Goal: Task Accomplishment & Management: Manage account settings

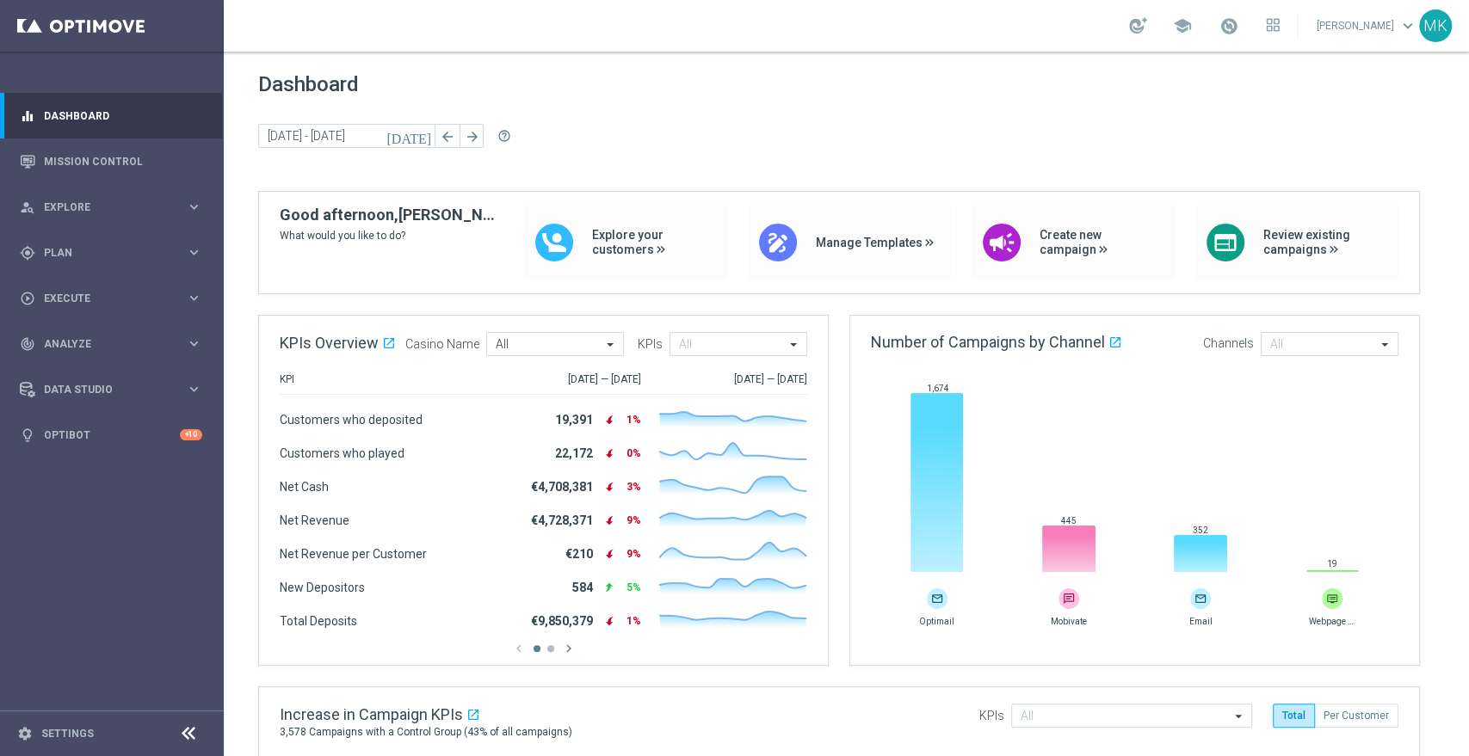
click at [1377, 25] on link "[PERSON_NAME] keyboard_arrow_down" at bounding box center [1367, 26] width 104 height 26
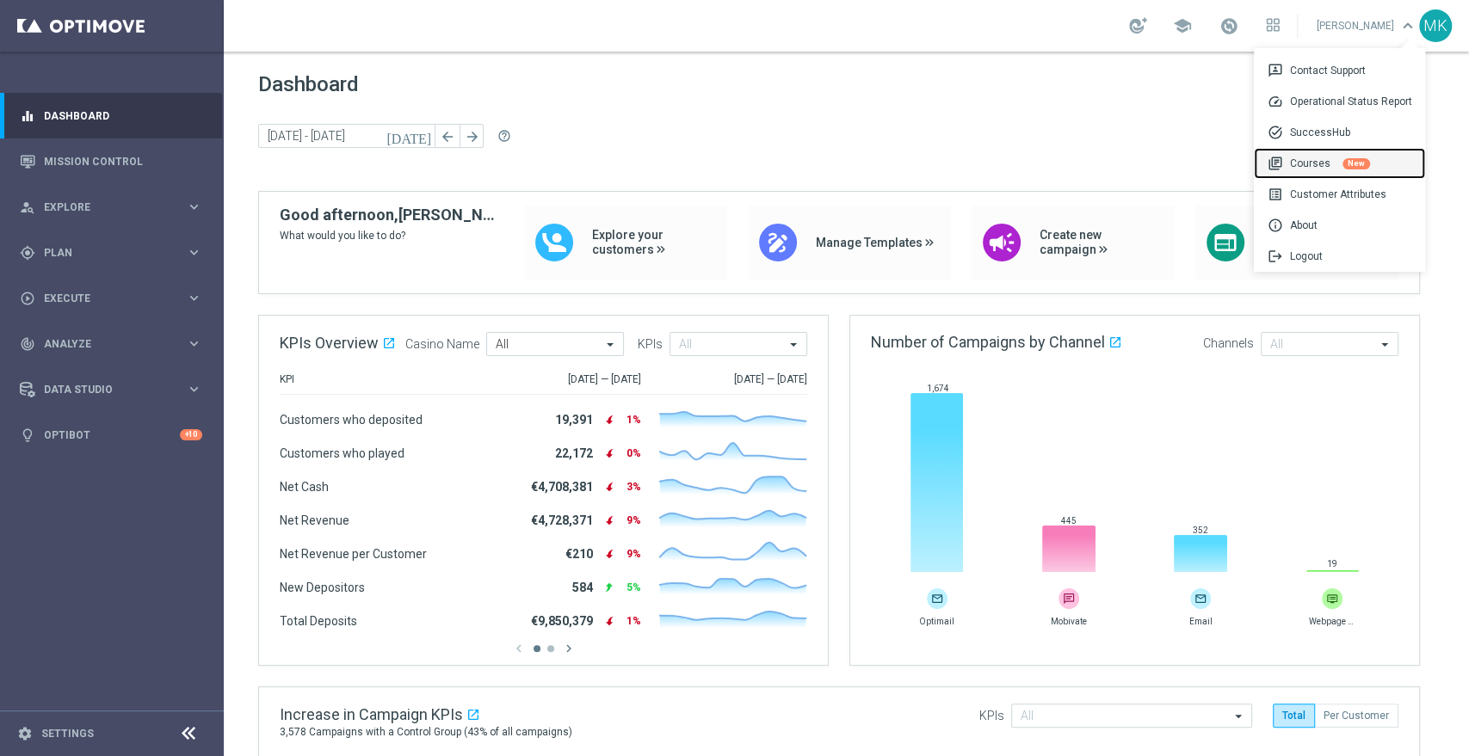
click at [1313, 161] on div "library_books Courses New" at bounding box center [1339, 163] width 171 height 31
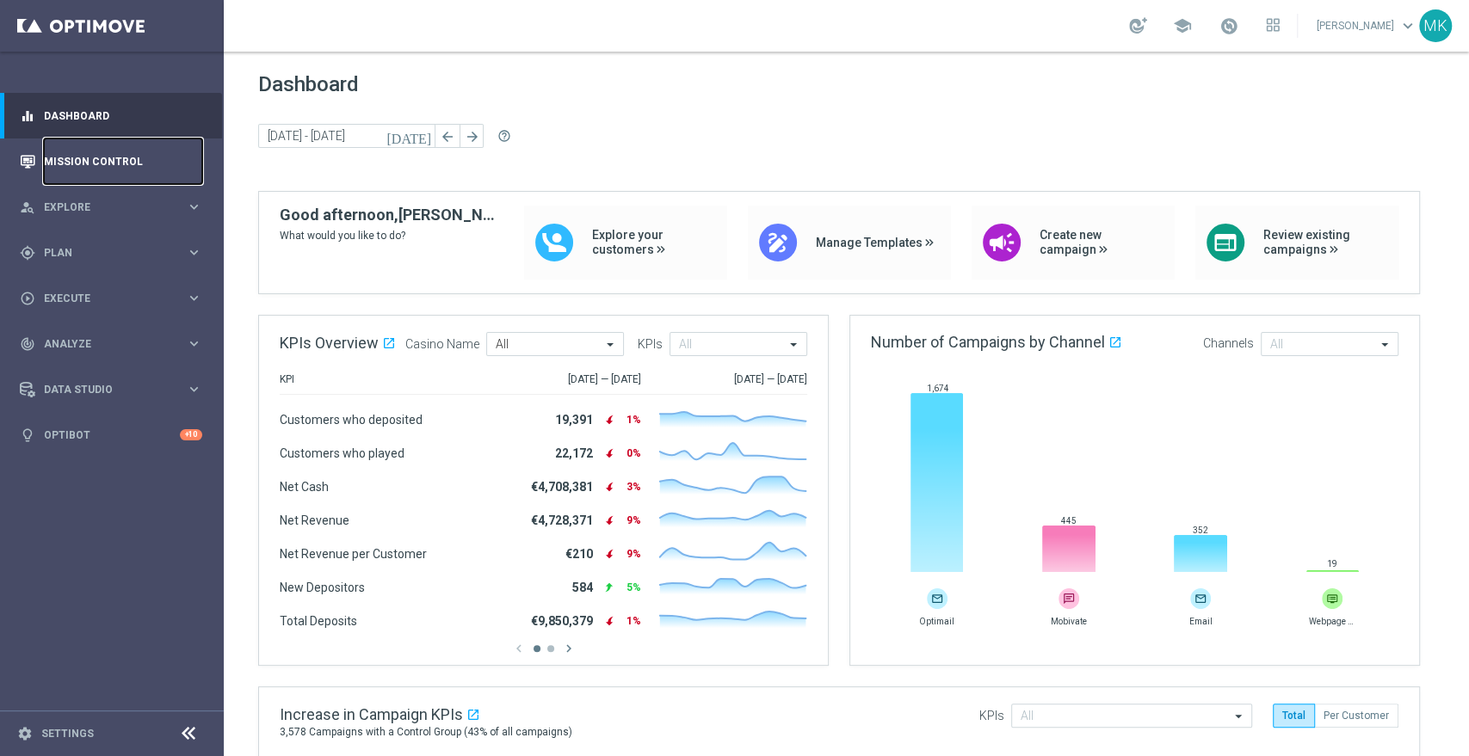
click at [123, 148] on link "Mission Control" at bounding box center [123, 162] width 158 height 46
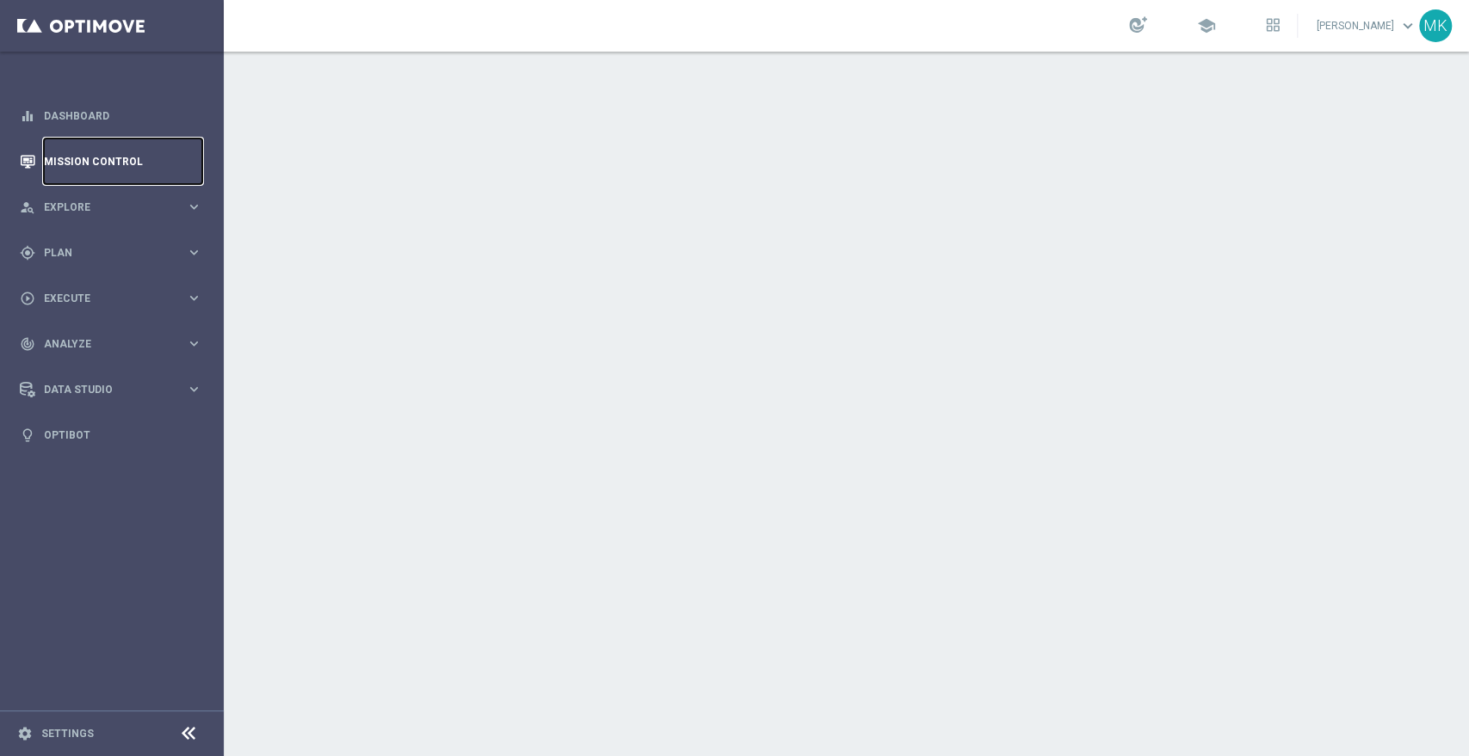
click at [124, 151] on link "Mission Control" at bounding box center [123, 162] width 158 height 46
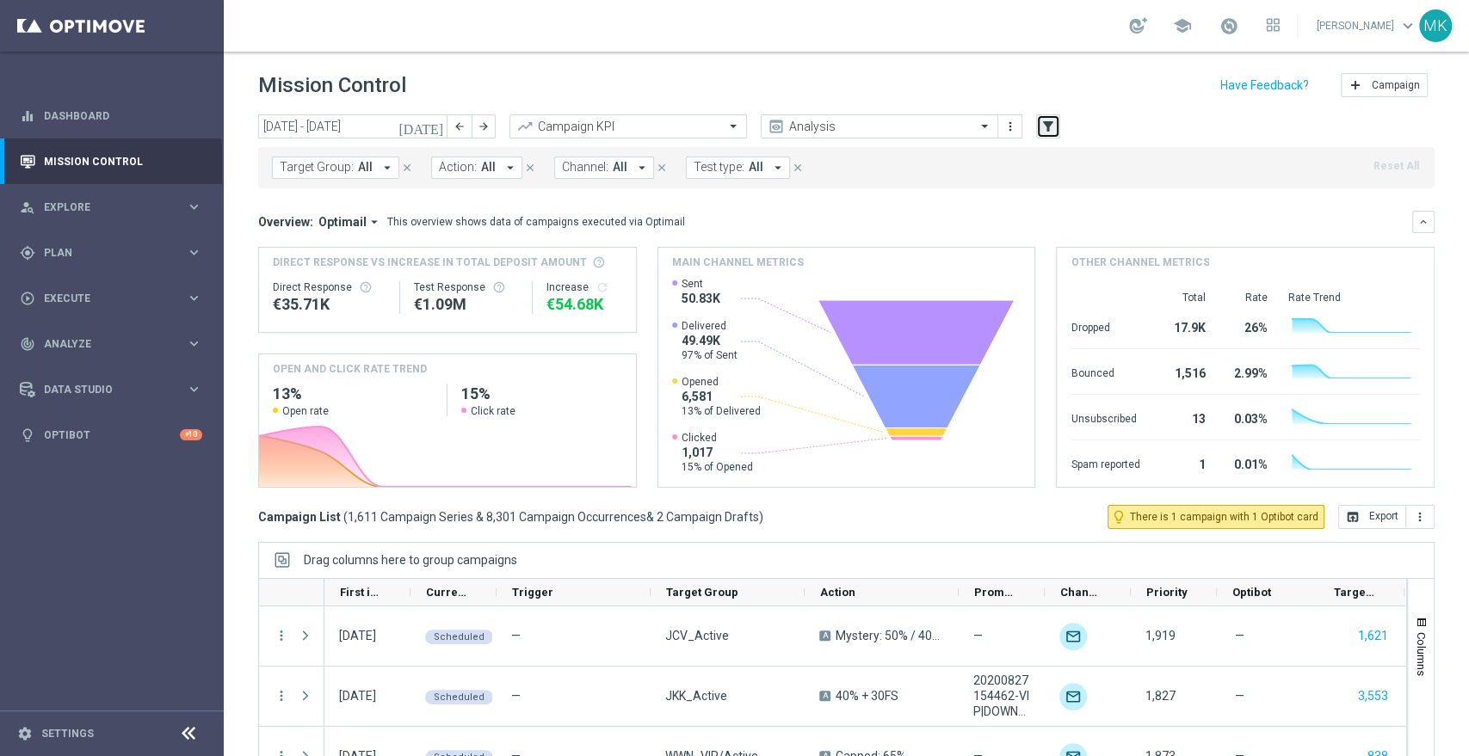
click at [1043, 115] on button "filter_alt" at bounding box center [1048, 126] width 24 height 24
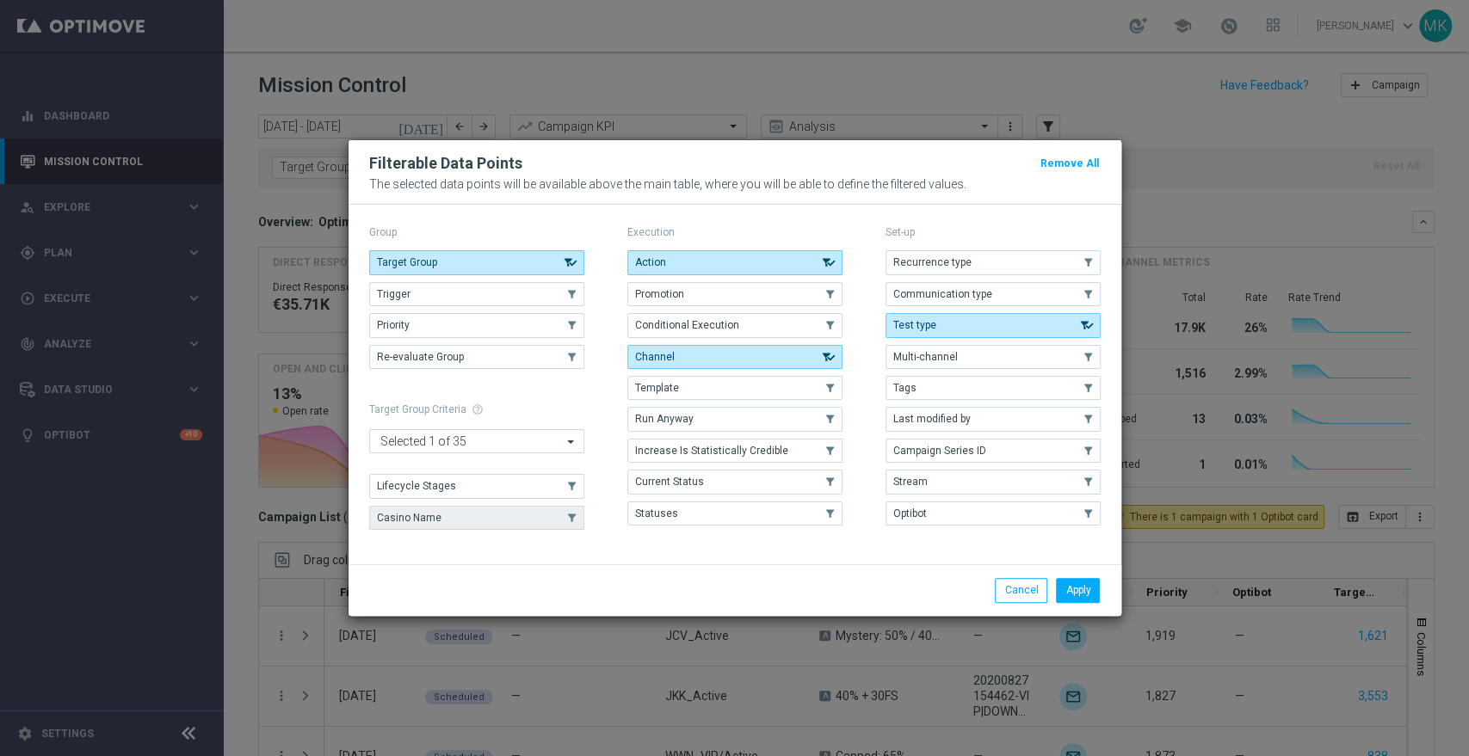
click at [565, 514] on use "button" at bounding box center [571, 518] width 12 height 12
click at [565, 486] on use "button" at bounding box center [571, 486] width 12 height 12
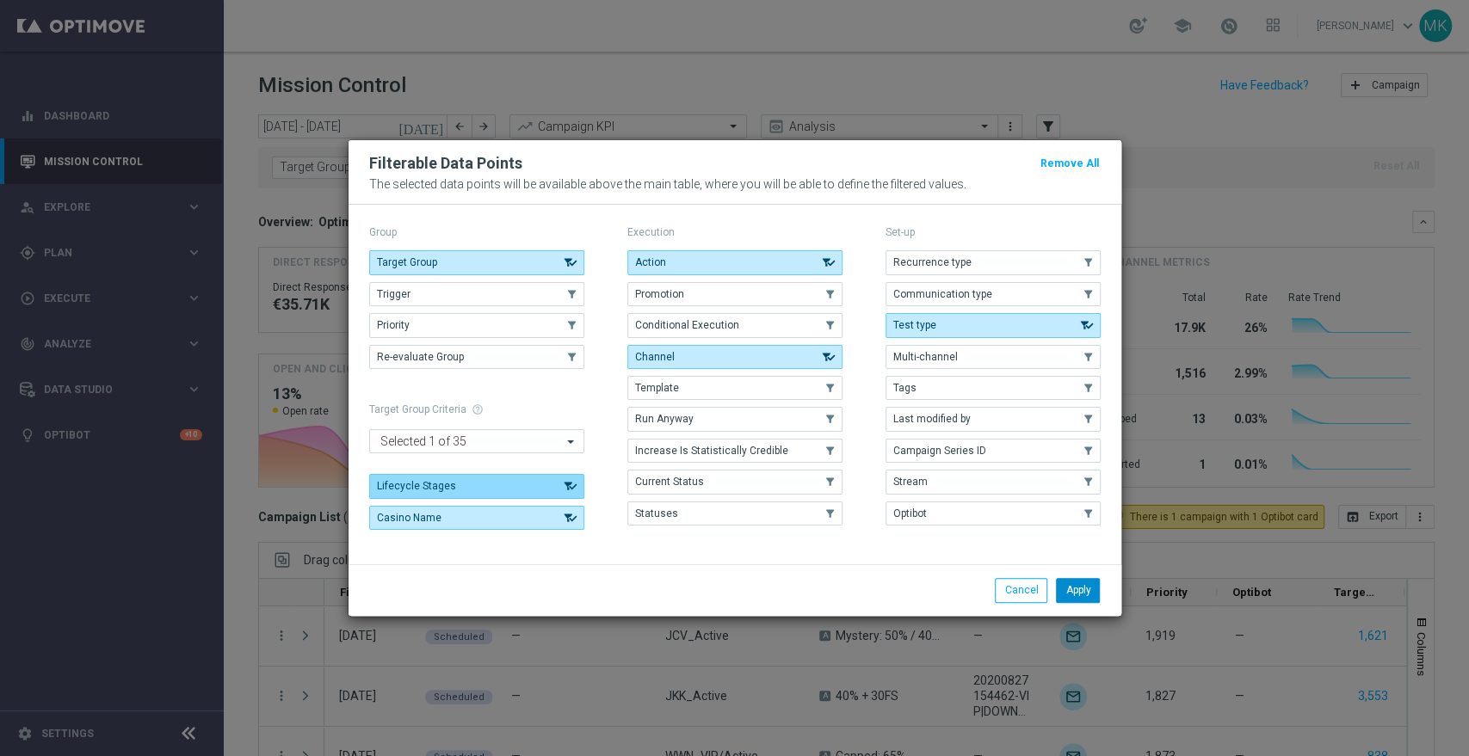
click at [1081, 594] on button "Apply" at bounding box center [1078, 590] width 44 height 24
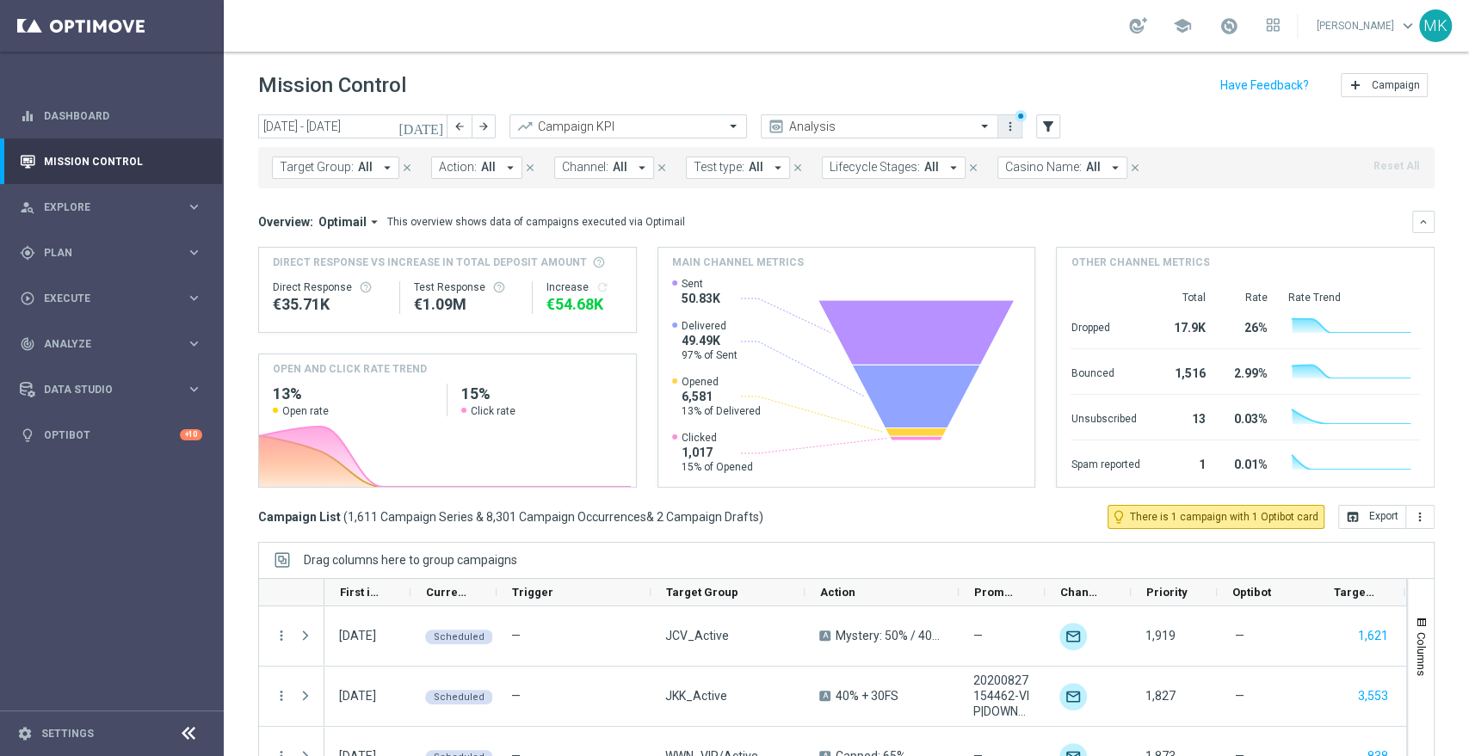
click at [1012, 120] on icon "more_vert" at bounding box center [1010, 127] width 14 height 14
click at [1036, 192] on div "Save as new view" at bounding box center [1101, 192] width 156 height 12
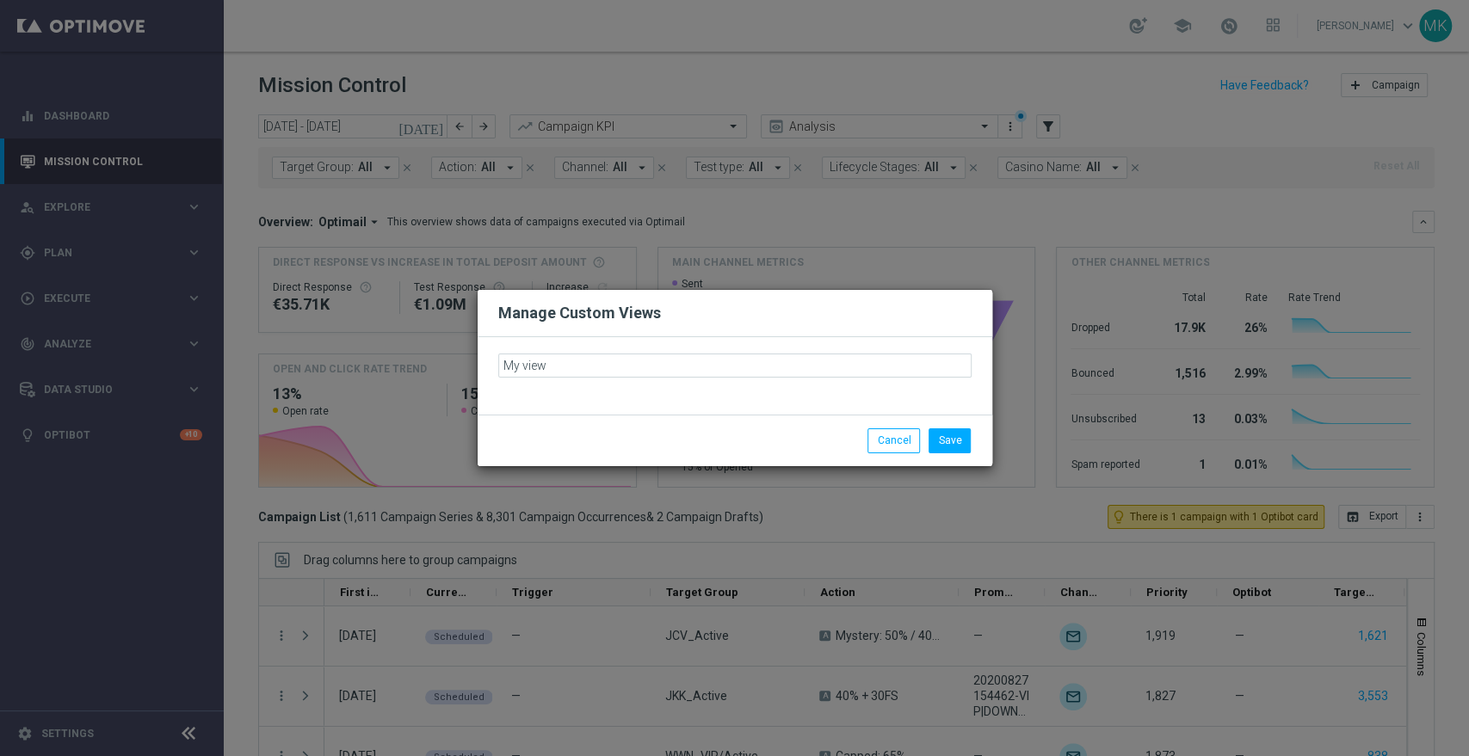
type input "My view"
click at [949, 436] on button "Save" at bounding box center [949, 440] width 42 height 24
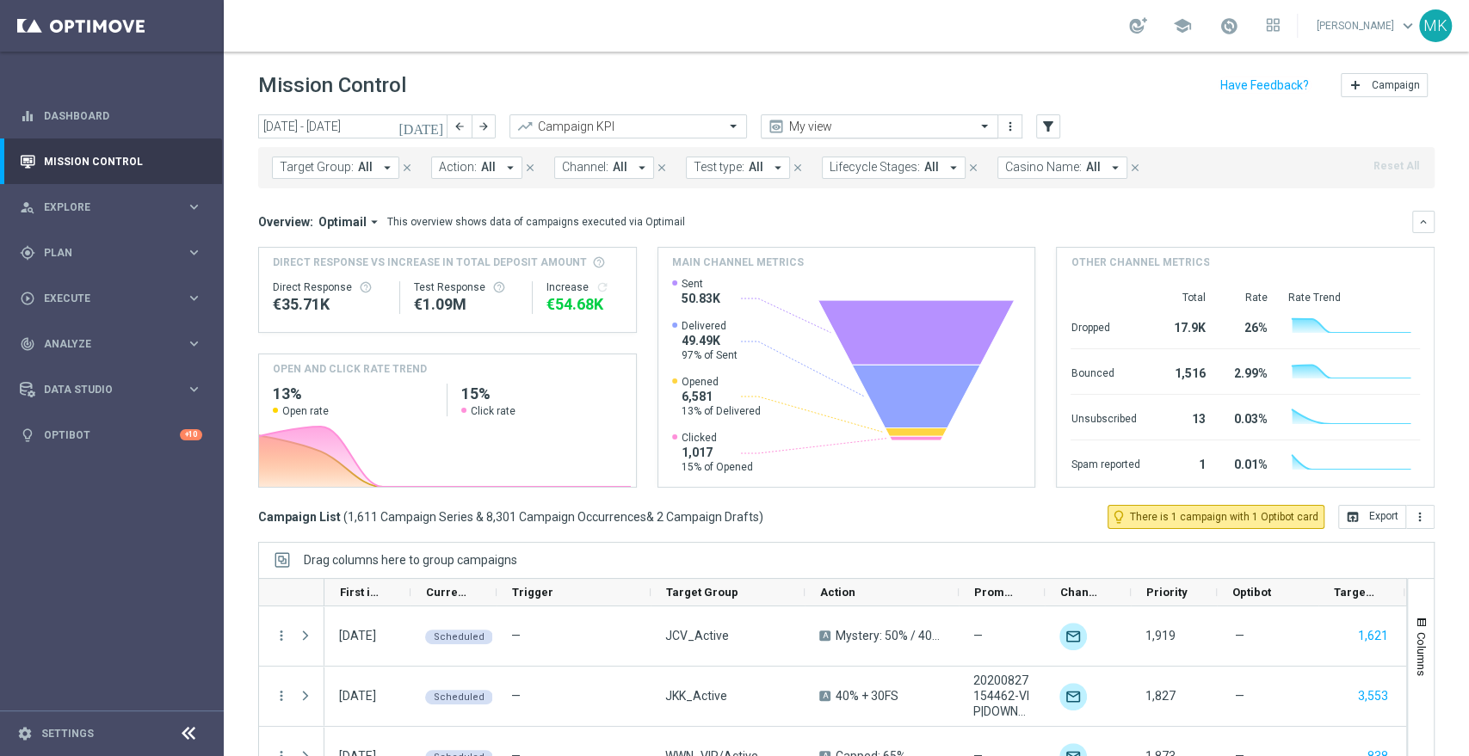
click at [921, 123] on input "text" at bounding box center [862, 127] width 184 height 15
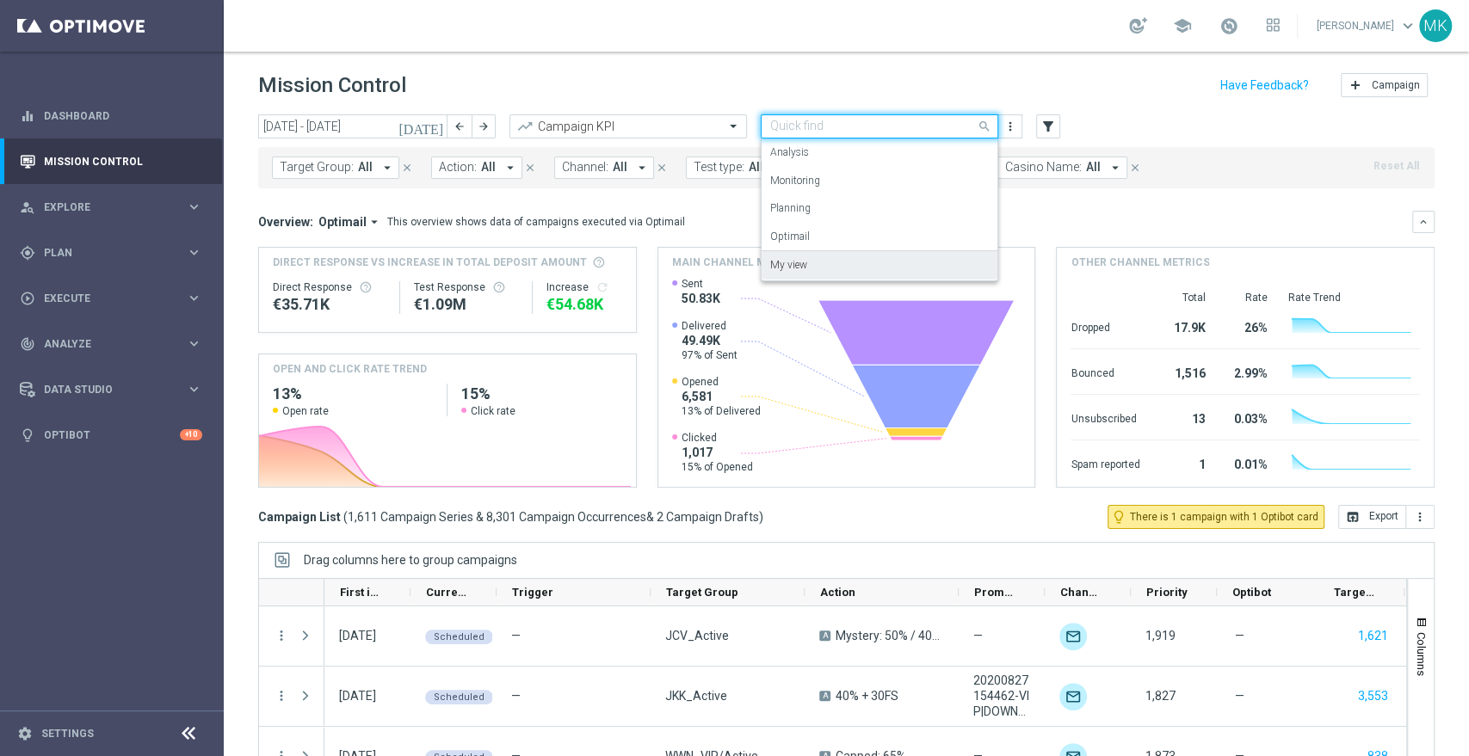
click at [820, 265] on div "My view" at bounding box center [879, 265] width 219 height 28
click at [794, 152] on label "Analysis" at bounding box center [789, 152] width 39 height 15
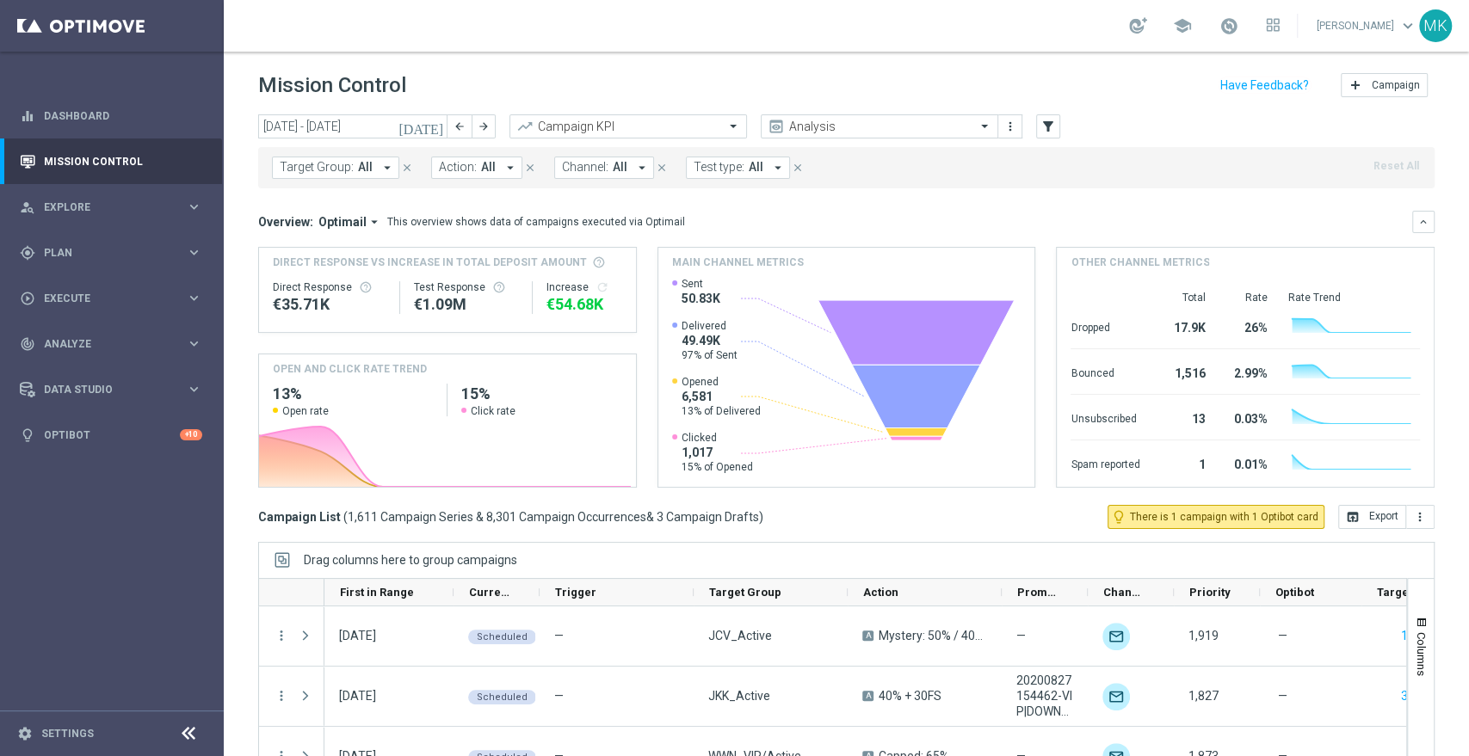
click at [372, 222] on icon "arrow_drop_down" at bounding box center [374, 221] width 15 height 15
click at [345, 243] on div "Analysis" at bounding box center [334, 249] width 103 height 24
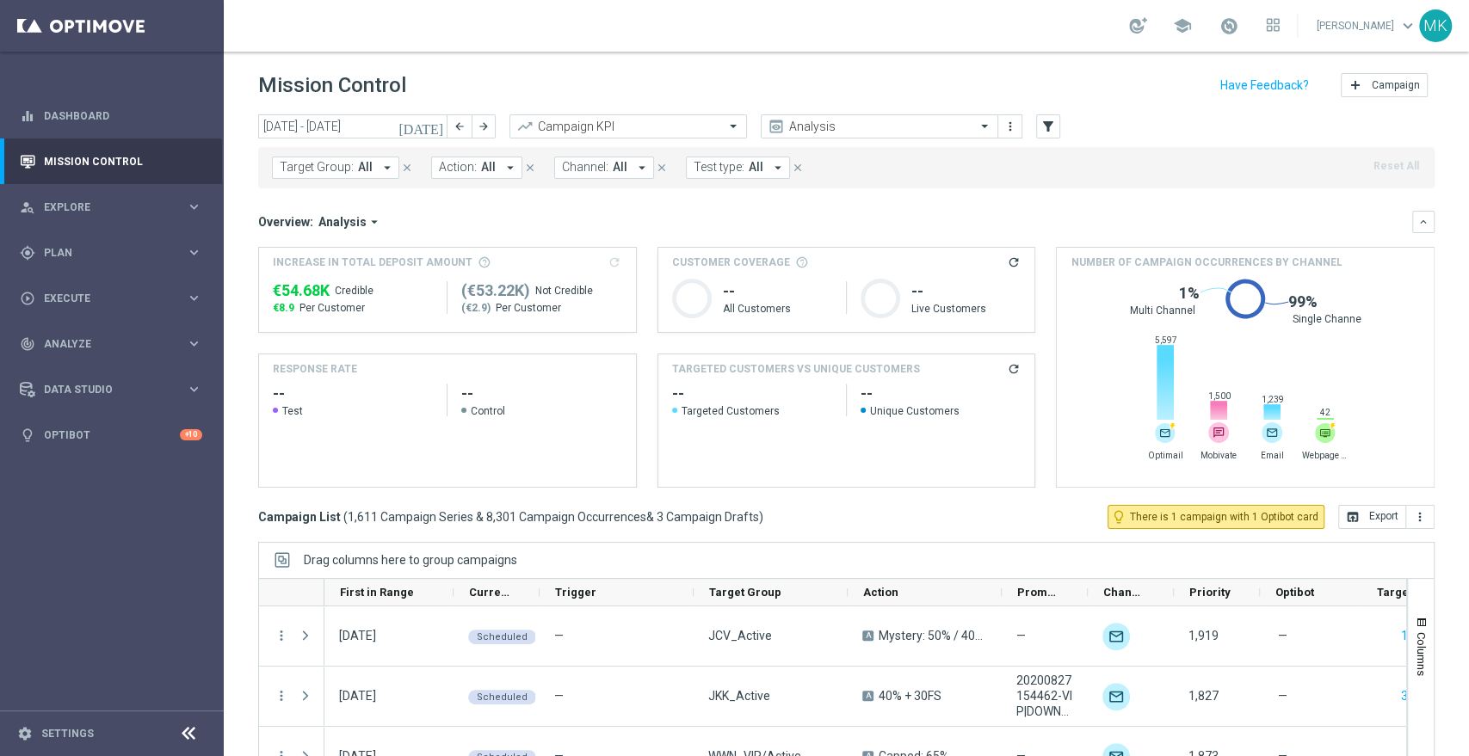
click at [367, 224] on icon "arrow_drop_down" at bounding box center [374, 221] width 15 height 15
click at [445, 225] on div "Overview: Analysis arrow_drop_down Drag here to set row groups Drag here to set…" at bounding box center [835, 221] width 1154 height 15
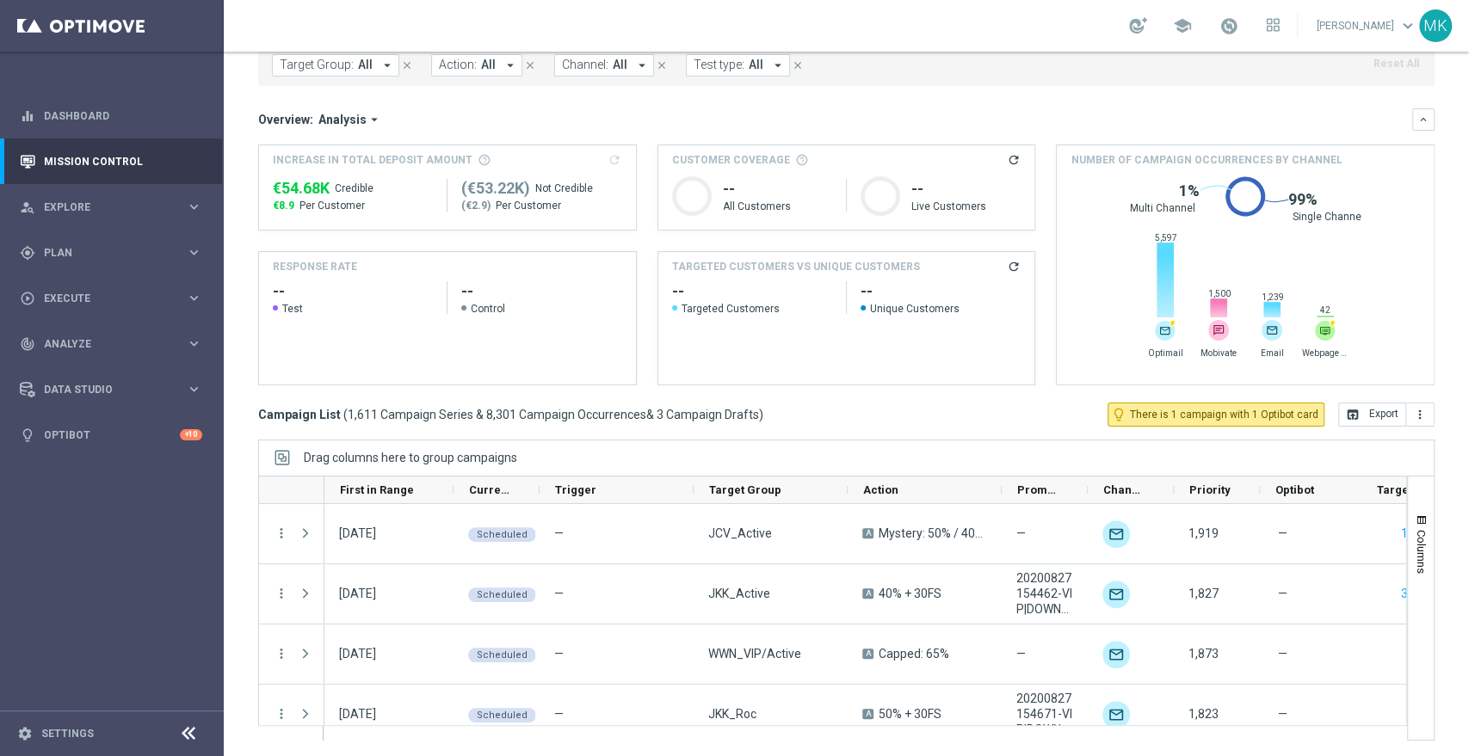
scroll to position [103, 0]
click at [367, 116] on icon "arrow_drop_down" at bounding box center [374, 118] width 15 height 15
click at [318, 167] on div "Optimail" at bounding box center [312, 170] width 40 height 15
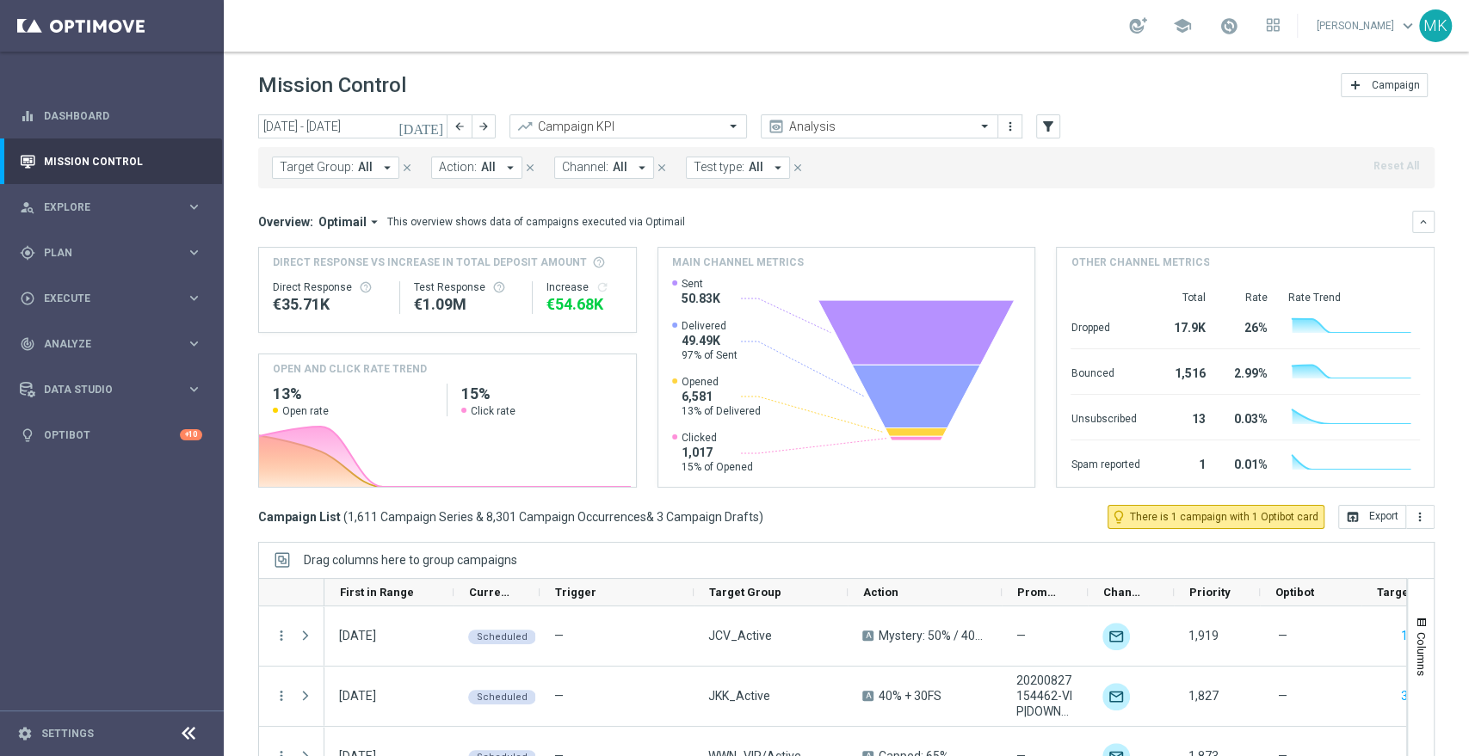
scroll to position [0, 0]
click at [341, 214] on span "Optimail" at bounding box center [342, 221] width 48 height 15
click at [346, 245] on div "Analysis" at bounding box center [334, 249] width 103 height 24
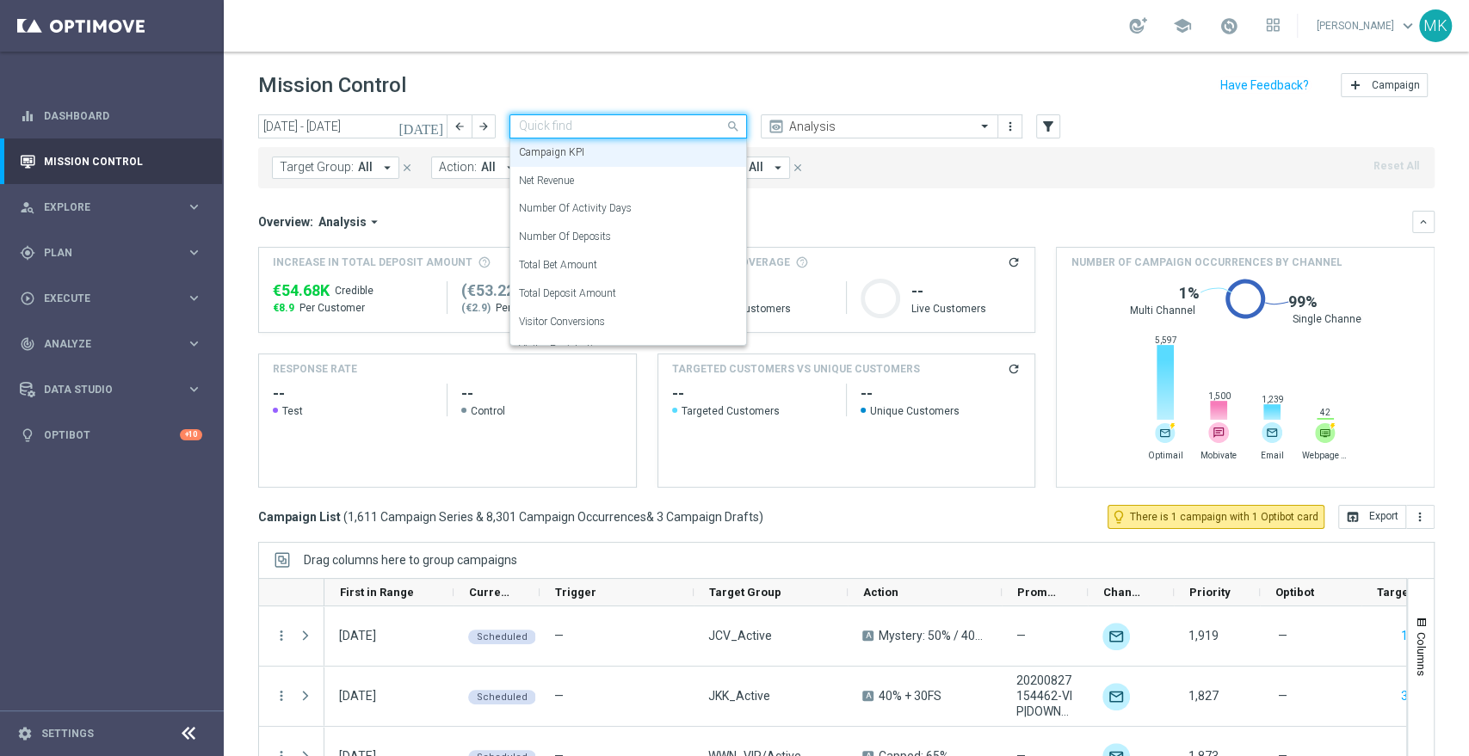
click at [687, 123] on input "text" at bounding box center [611, 127] width 184 height 15
click at [584, 184] on div "Net Revenue" at bounding box center [628, 181] width 219 height 28
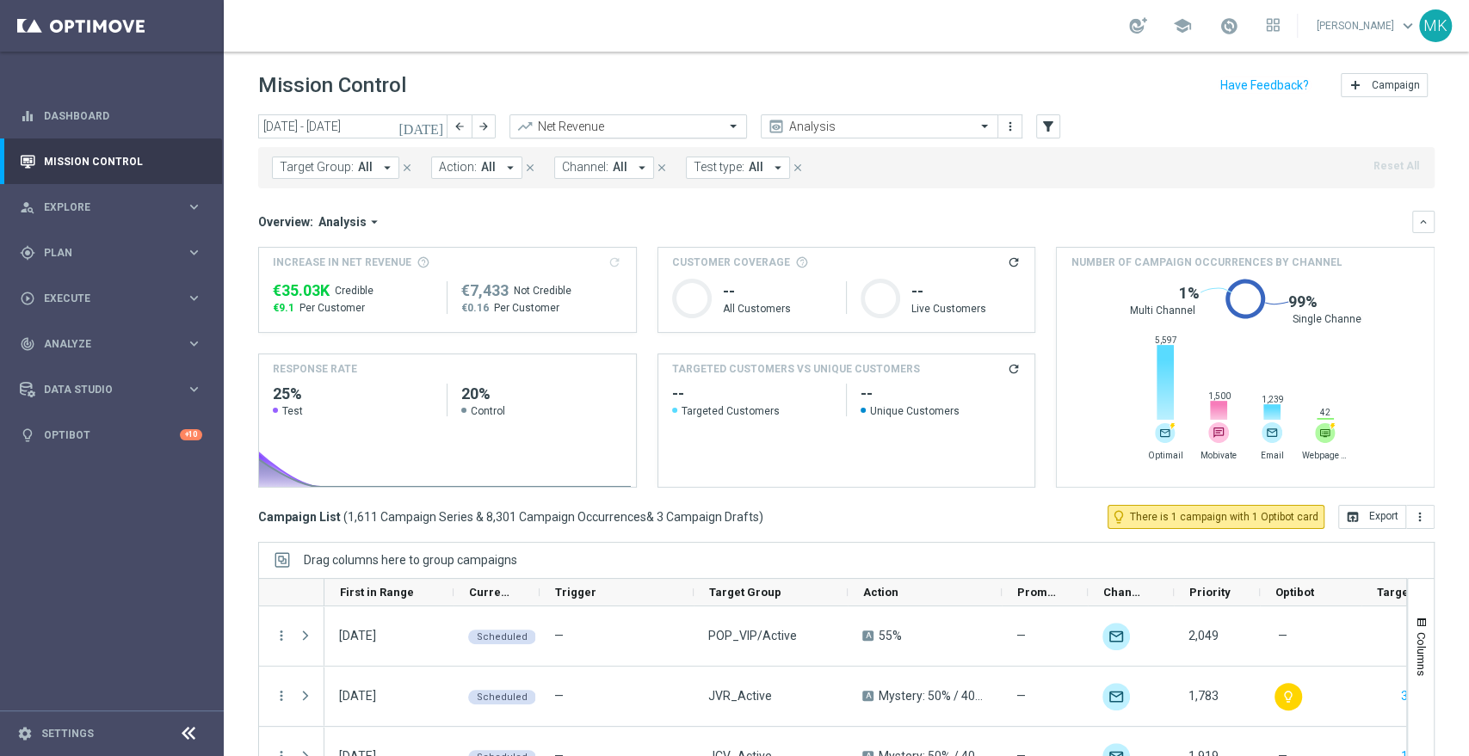
click at [741, 122] on span at bounding box center [735, 126] width 22 height 15
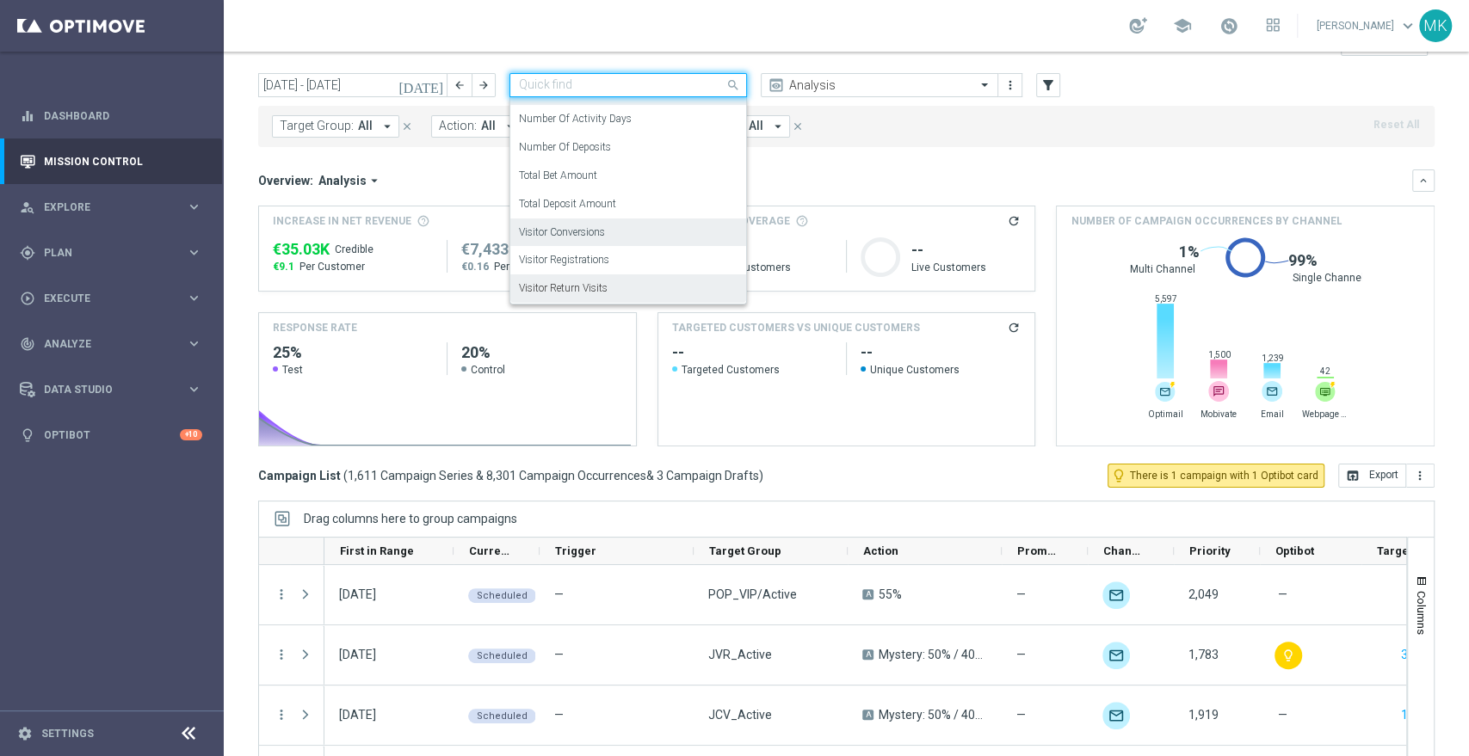
scroll to position [8, 0]
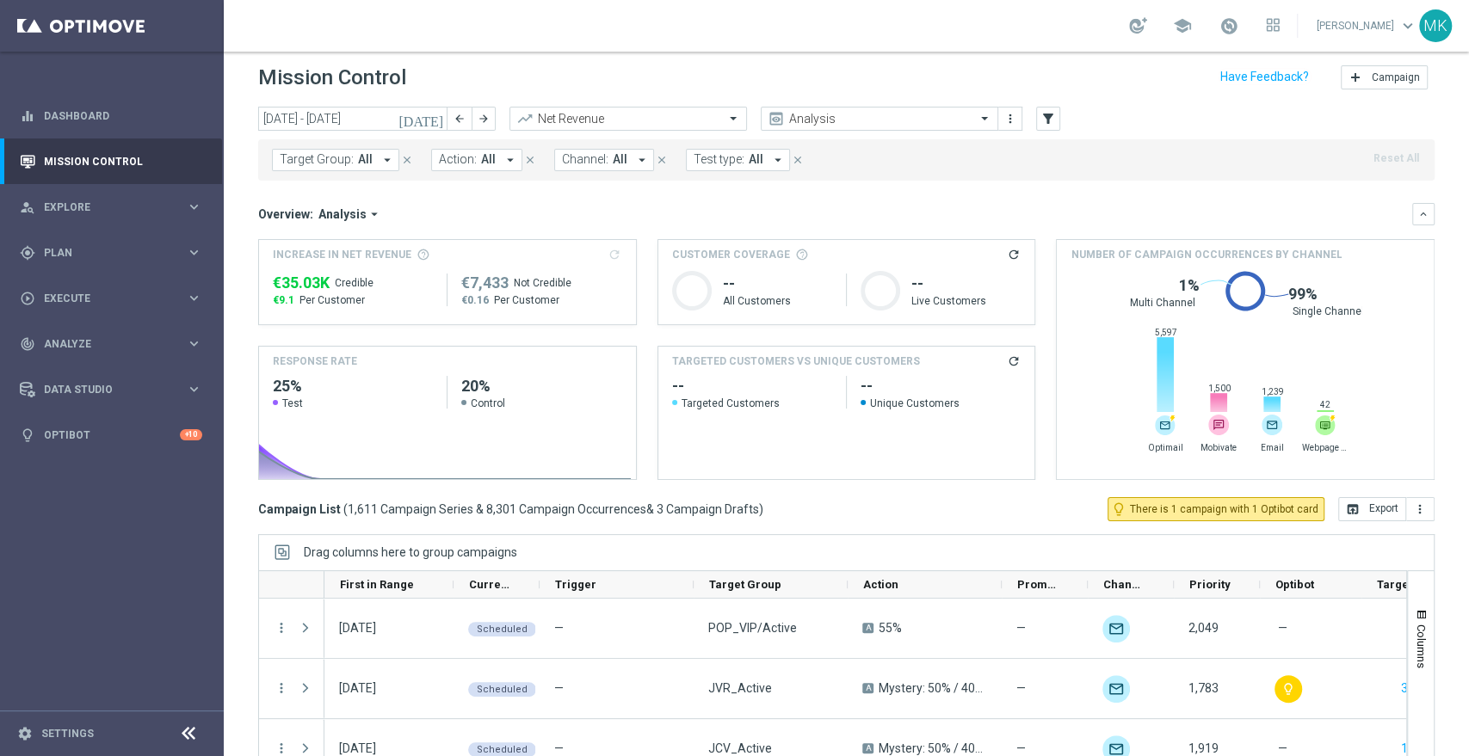
click at [834, 197] on mini-dashboard "Overview: Analysis arrow_drop_down keyboard_arrow_down Increase In Net Revenue …" at bounding box center [846, 339] width 1176 height 317
click at [834, 114] on input "text" at bounding box center [862, 119] width 184 height 15
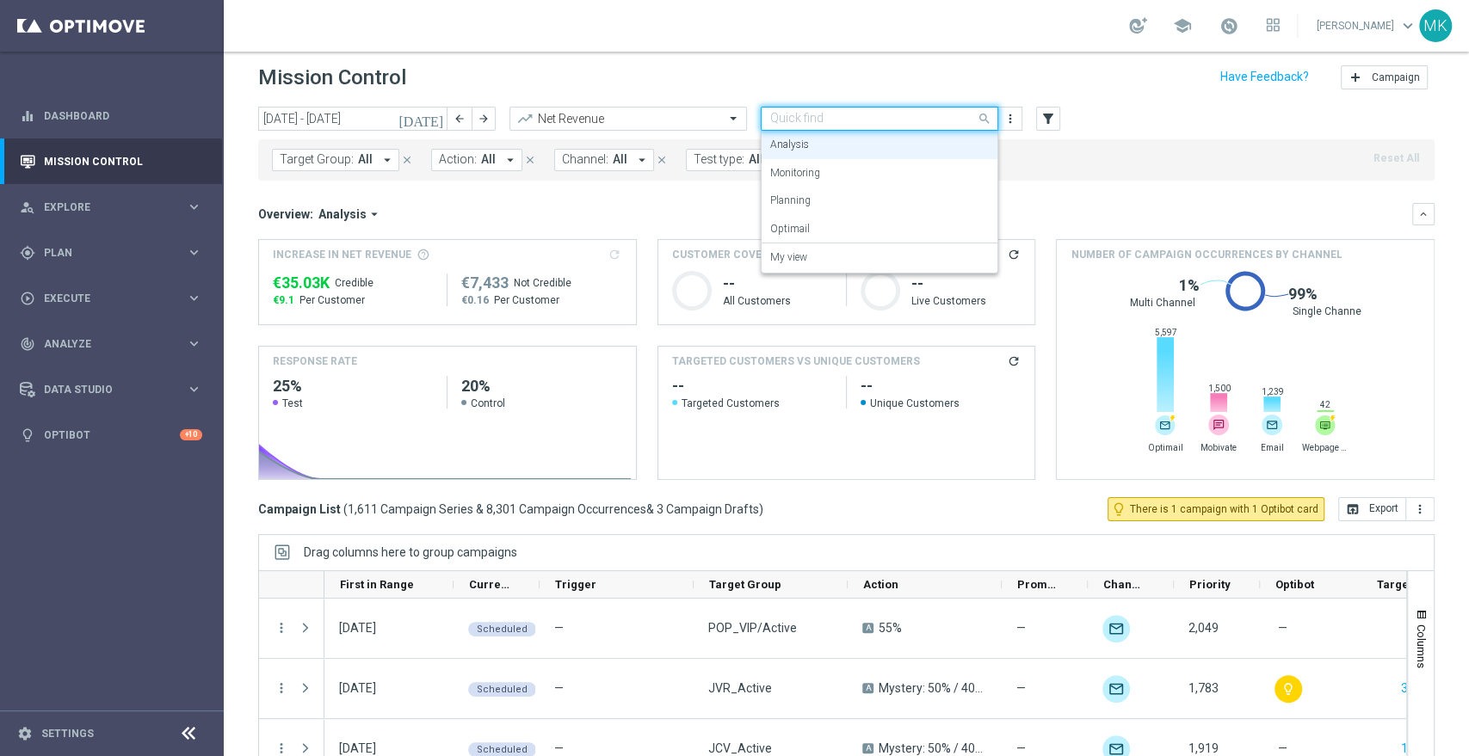
click at [834, 114] on input "text" at bounding box center [862, 119] width 184 height 15
click at [681, 204] on div "Overview: Analysis arrow_drop_down keyboard_arrow_down" at bounding box center [846, 214] width 1176 height 22
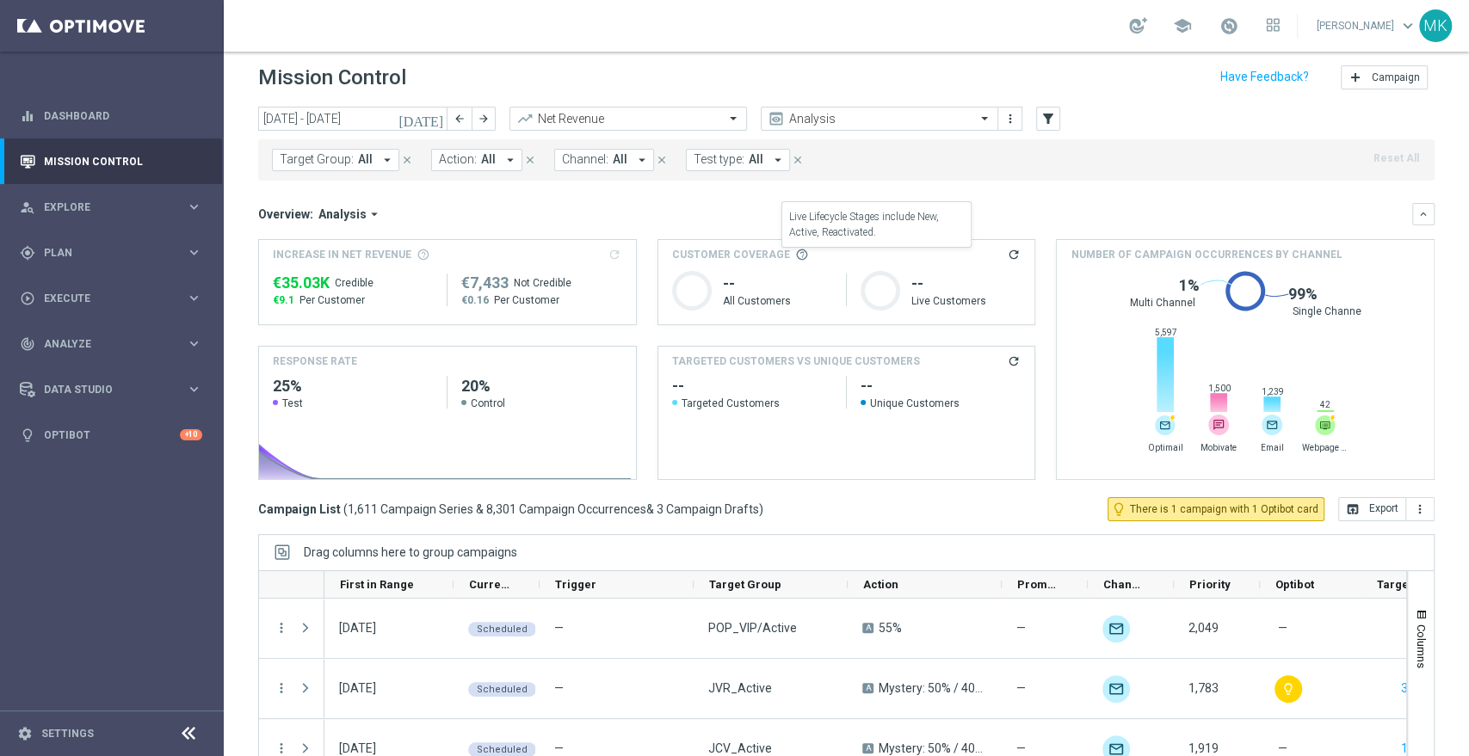
click at [795, 253] on span at bounding box center [802, 255] width 14 height 14
click at [682, 288] on rect at bounding box center [692, 291] width 40 height 40
click at [638, 107] on div "Net Revenue" at bounding box center [627, 119] width 237 height 24
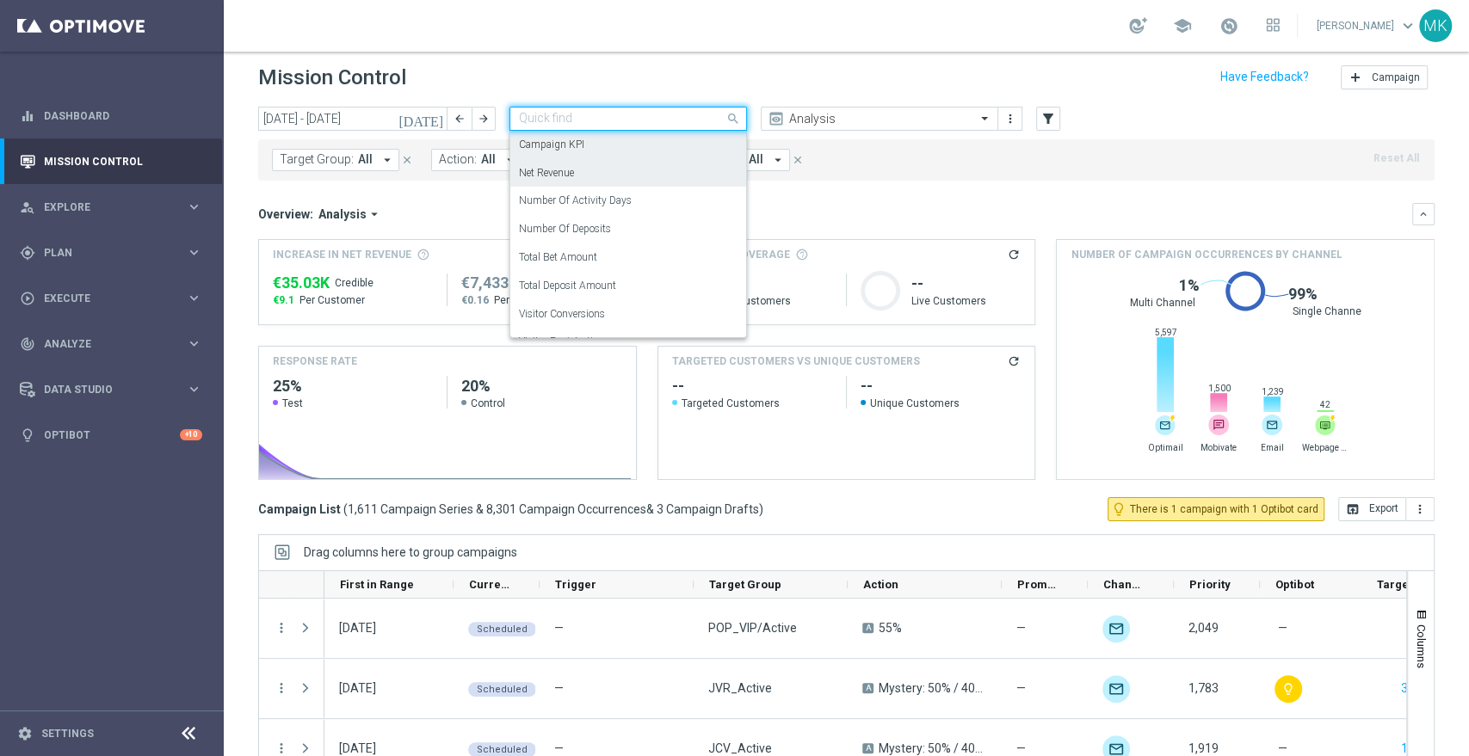
click at [631, 146] on div "Campaign KPI" at bounding box center [628, 145] width 219 height 28
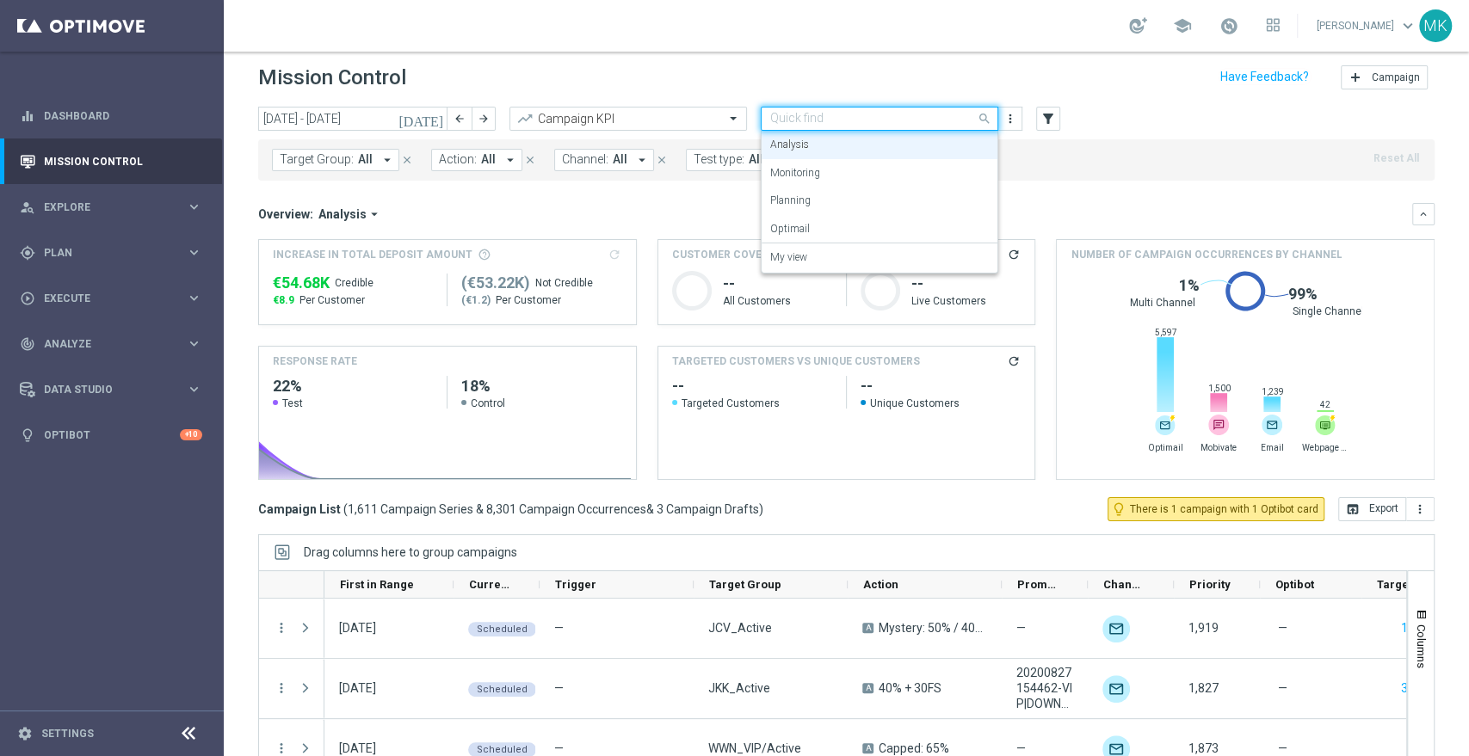
click at [835, 118] on input "text" at bounding box center [862, 119] width 184 height 15
click at [1116, 203] on div "Overview: Analysis arrow_drop_down keyboard_arrow_down" at bounding box center [846, 214] width 1176 height 22
click at [906, 122] on input "text" at bounding box center [862, 119] width 184 height 15
click at [809, 250] on div "My view" at bounding box center [879, 257] width 219 height 28
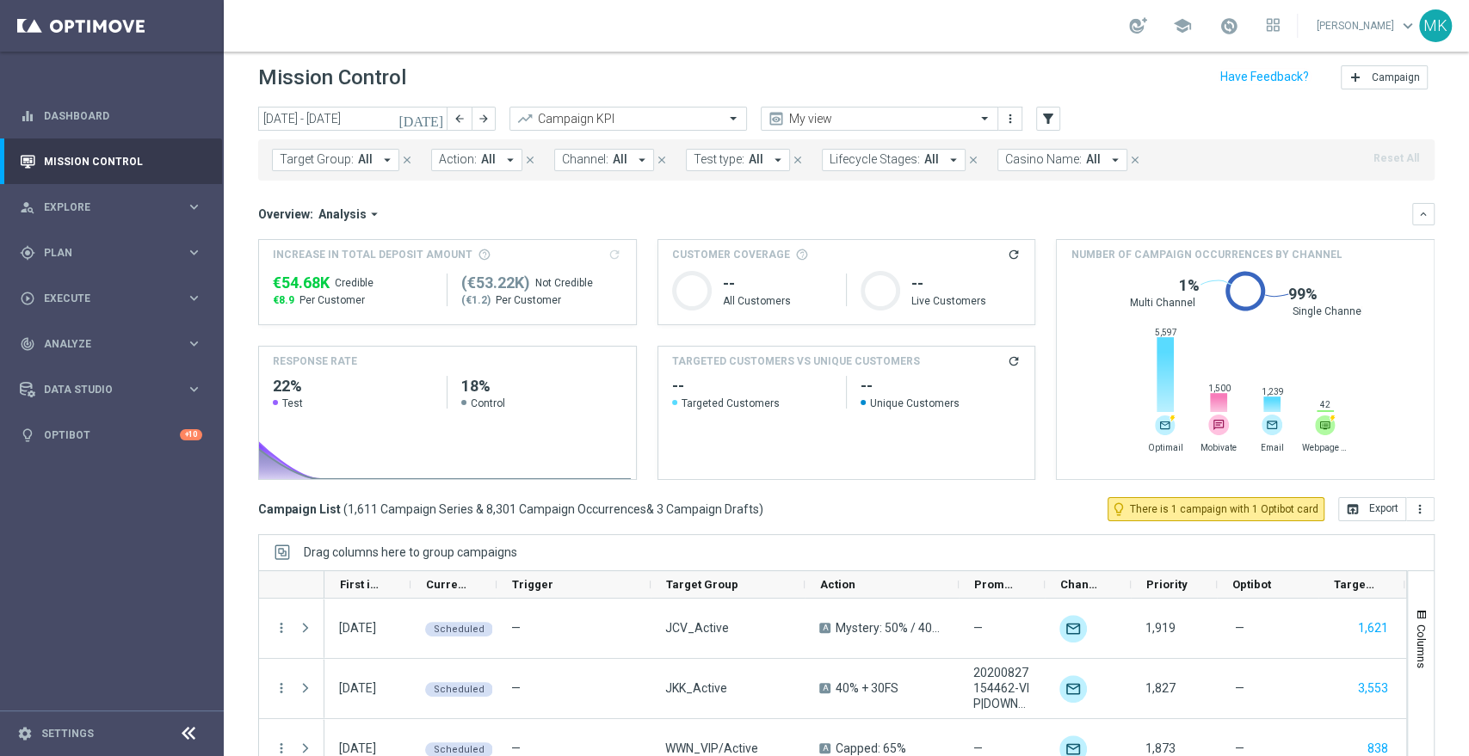
click at [361, 206] on span "Analysis" at bounding box center [342, 213] width 48 height 15
click at [323, 267] on div "Optimail" at bounding box center [312, 266] width 40 height 15
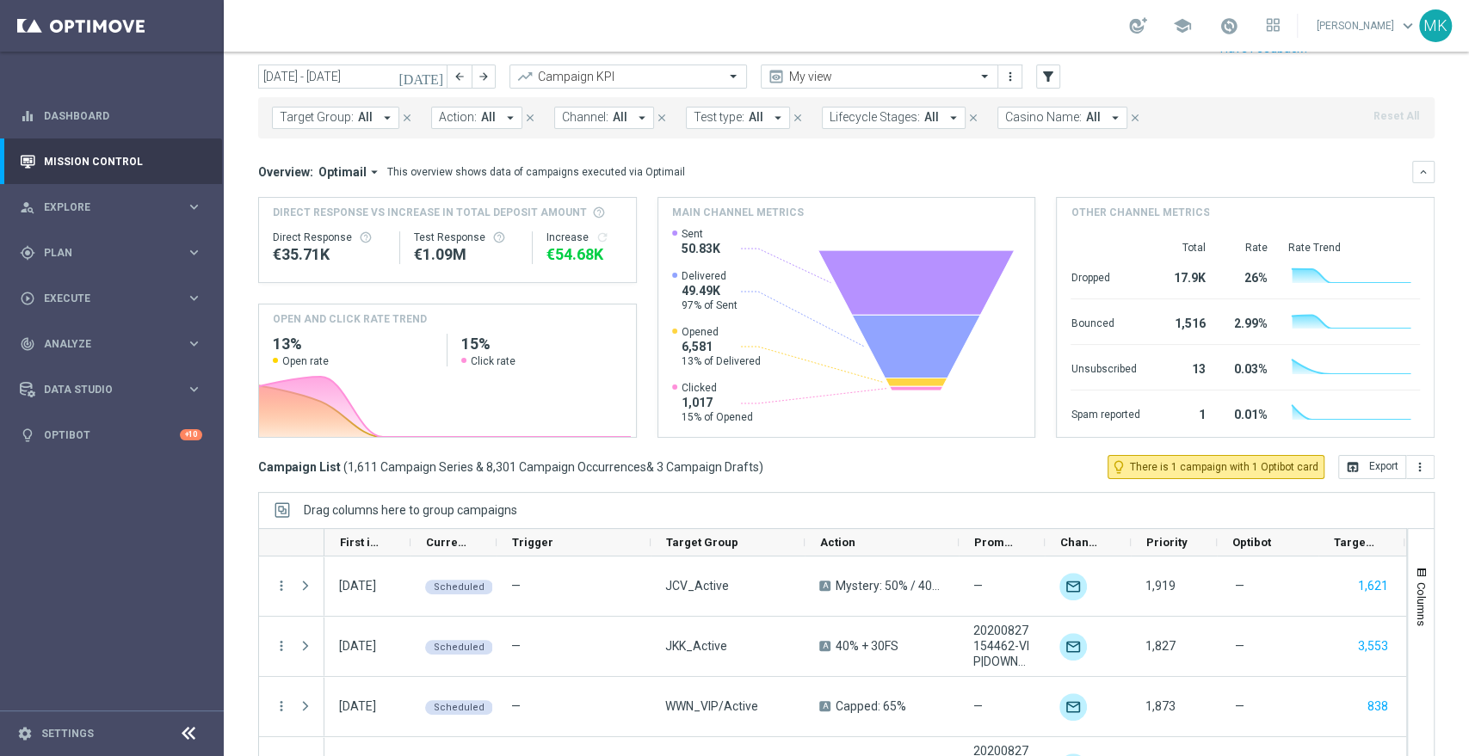
scroll to position [0, 0]
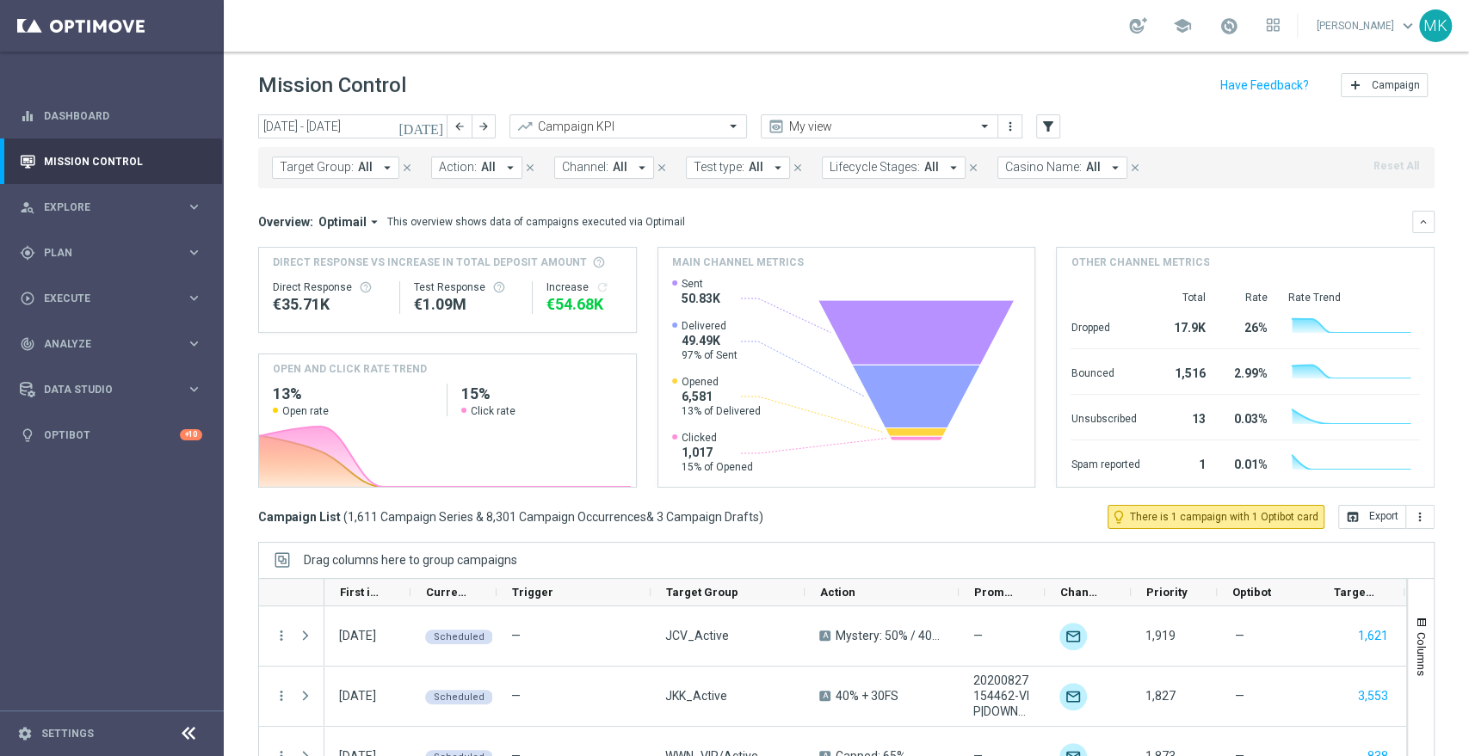
click at [314, 225] on button "Optimail arrow_drop_down" at bounding box center [350, 221] width 74 height 15
click at [344, 224] on span "Optimail" at bounding box center [342, 221] width 48 height 15
click at [348, 221] on span "Optimail" at bounding box center [342, 221] width 48 height 15
click at [339, 248] on div "Analysis" at bounding box center [334, 249] width 103 height 24
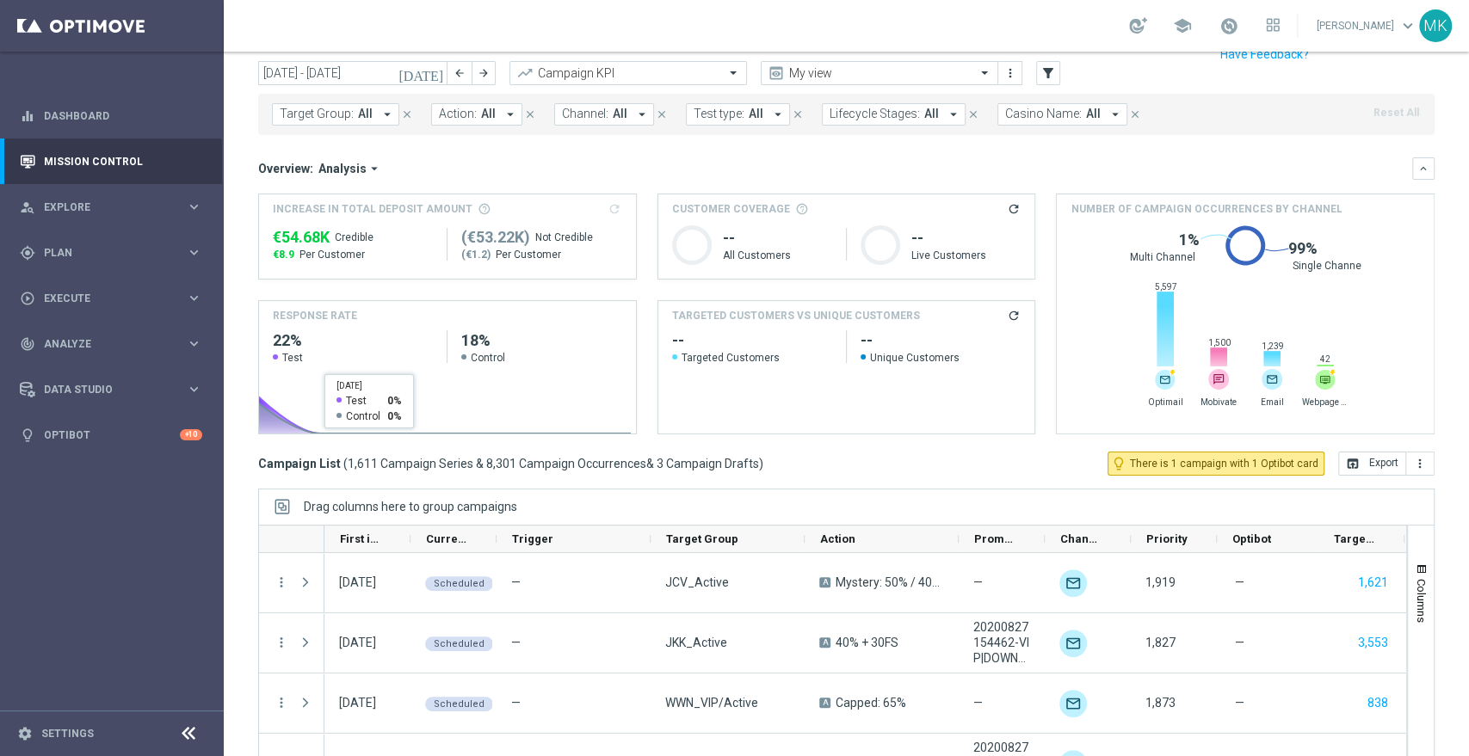
scroll to position [103, 0]
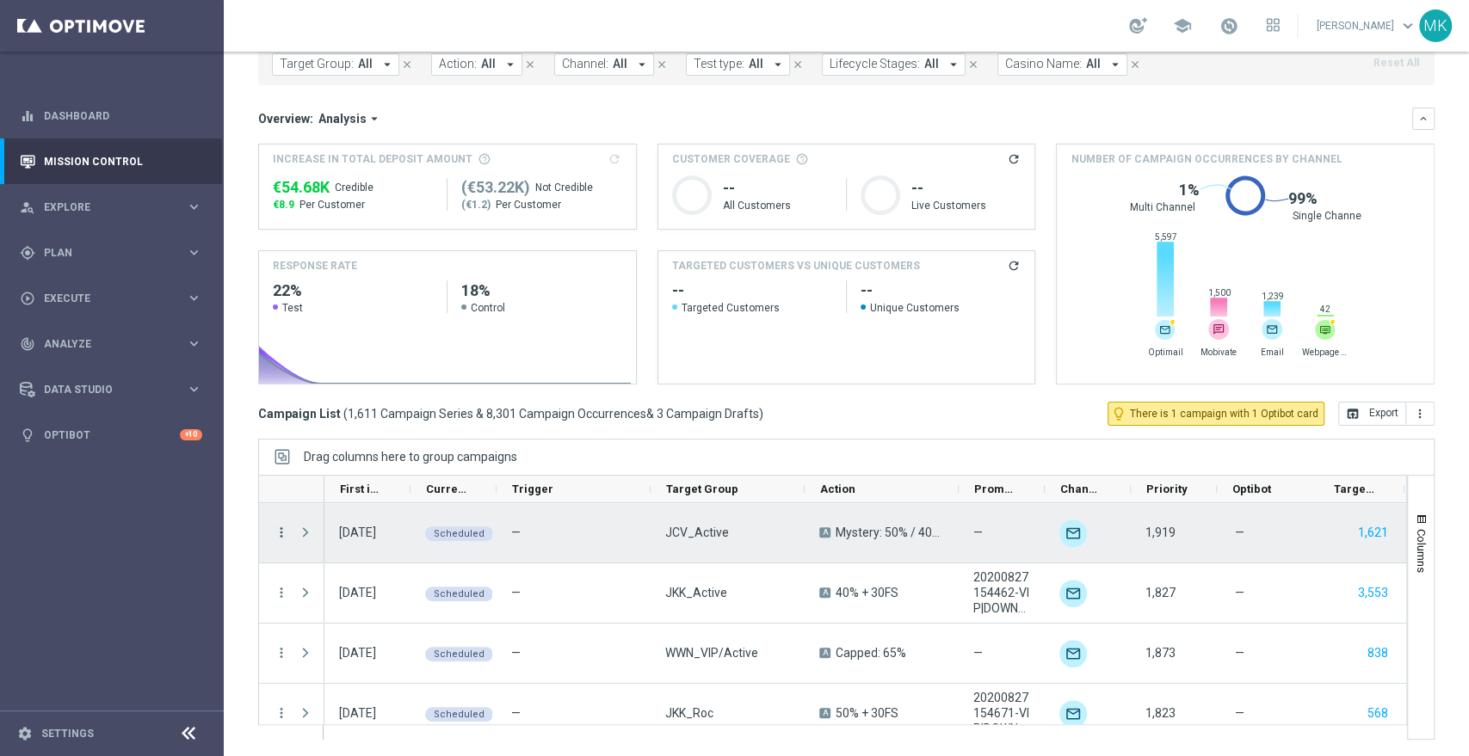
click at [280, 534] on icon "more_vert" at bounding box center [281, 532] width 15 height 15
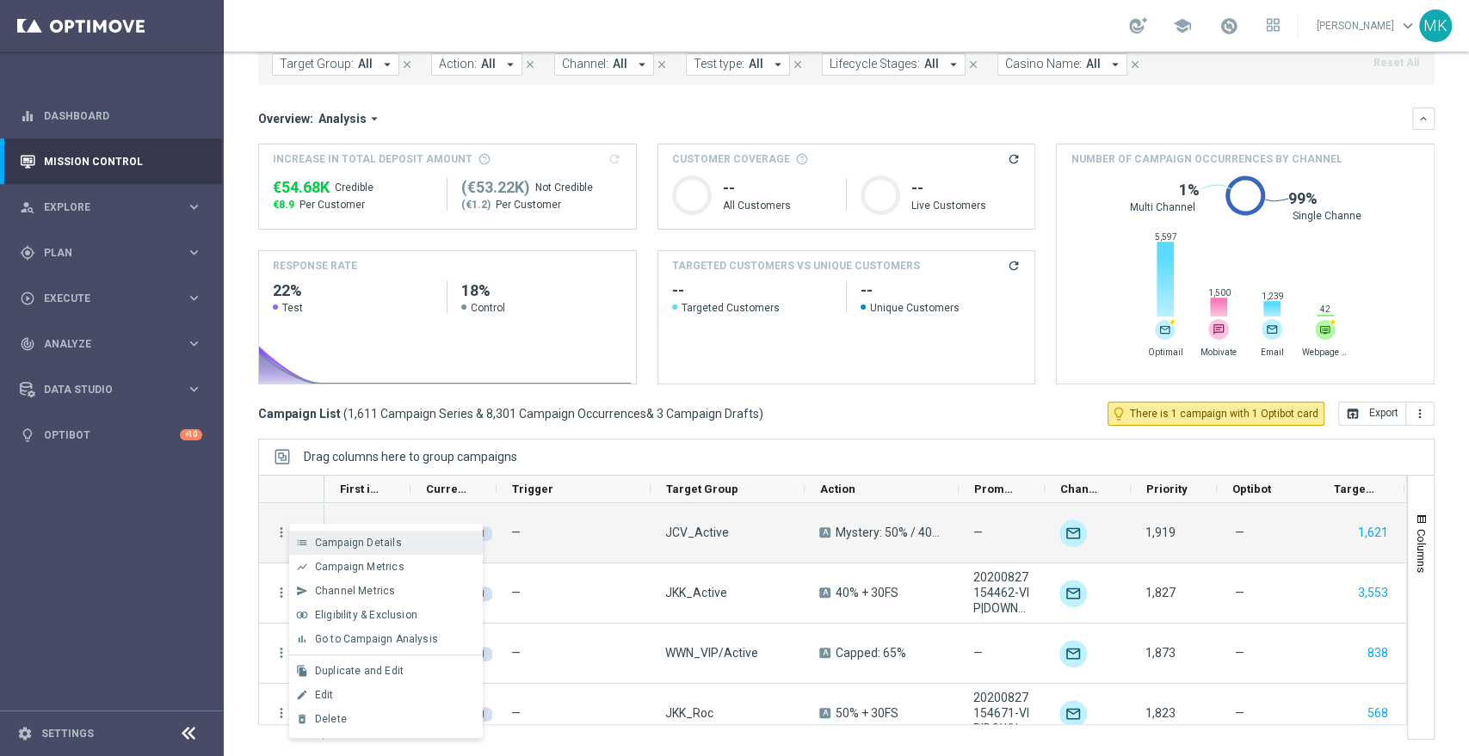
click at [344, 541] on span "Campaign Details" at bounding box center [358, 543] width 87 height 12
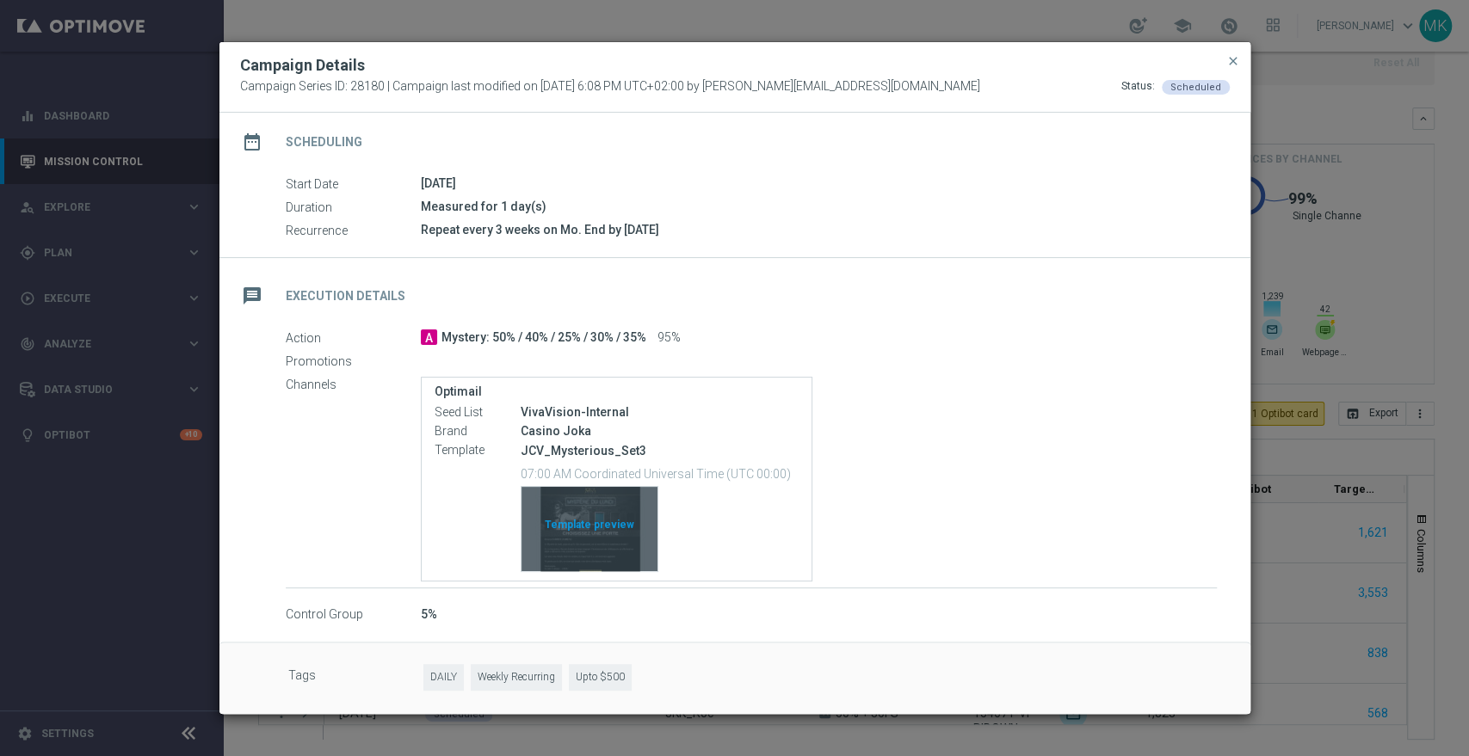
scroll to position [140, 0]
click at [1230, 63] on span "close" at bounding box center [1233, 61] width 14 height 14
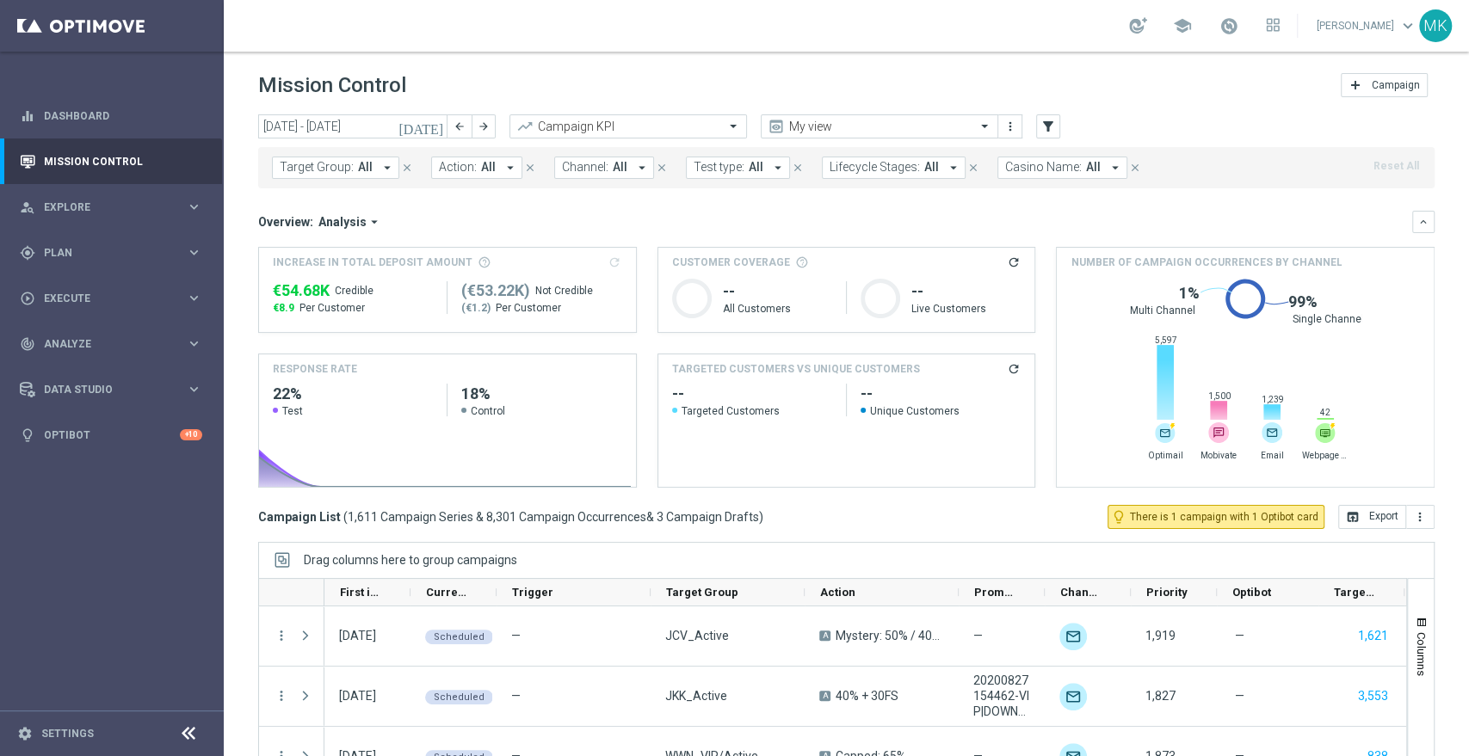
scroll to position [0, 0]
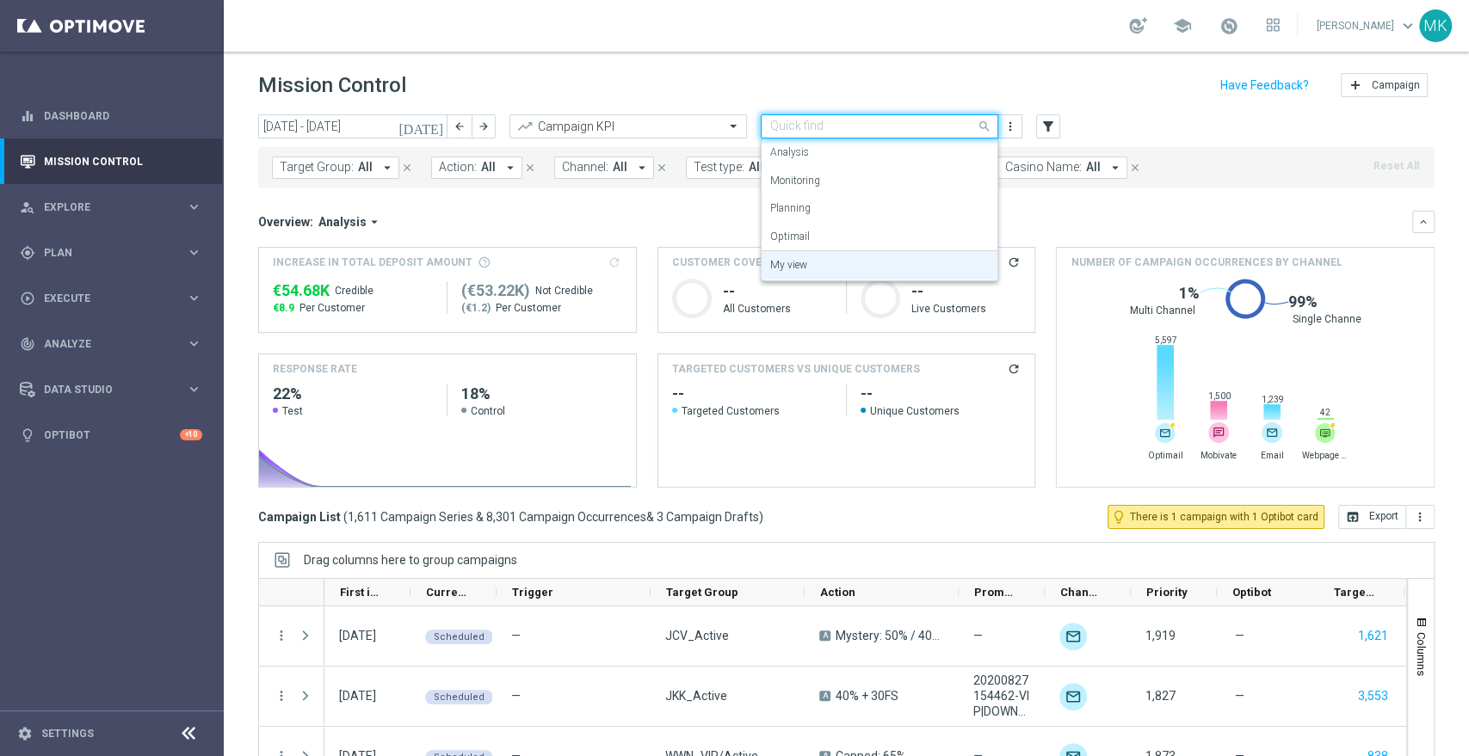
click at [888, 136] on div "Quick find My view" at bounding box center [879, 126] width 237 height 24
click at [808, 155] on div "Analysis" at bounding box center [879, 153] width 219 height 28
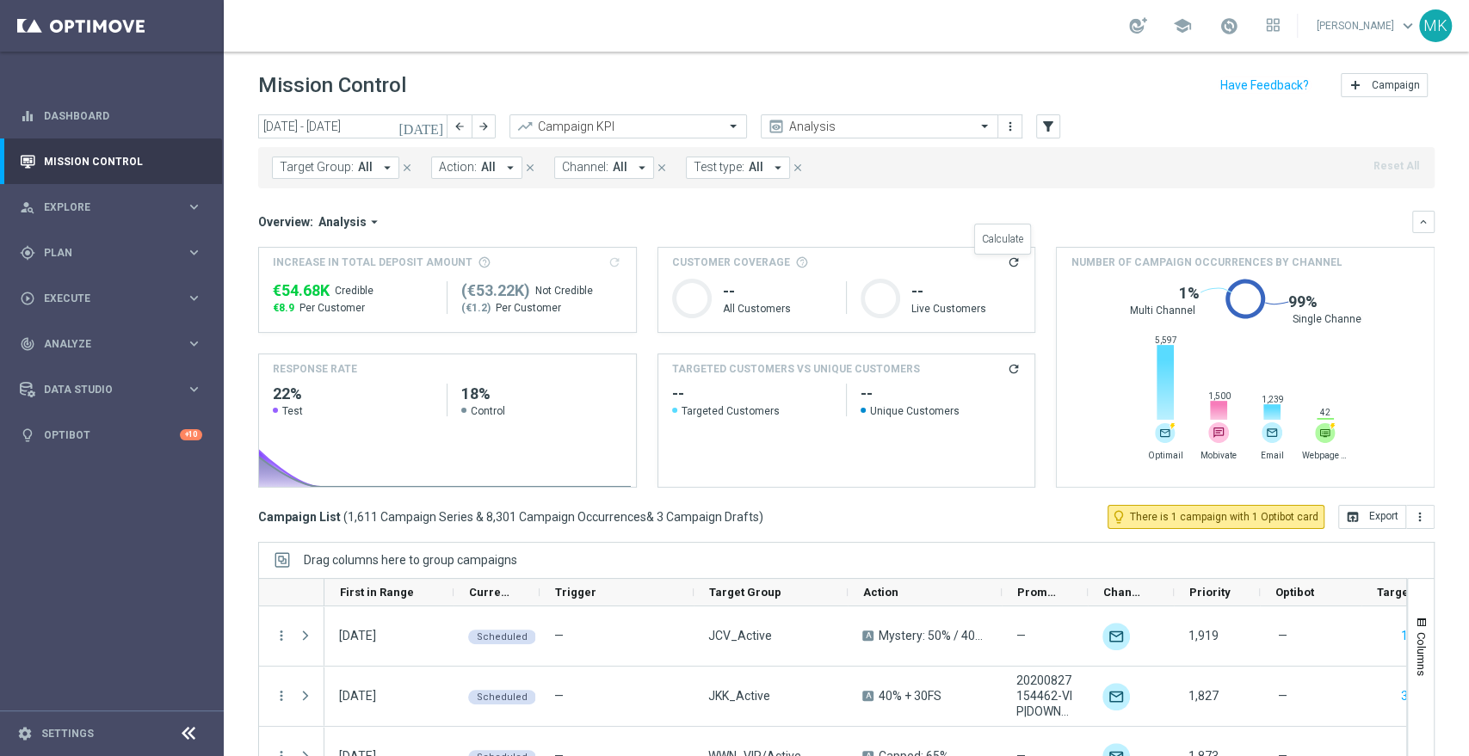
click at [1006, 262] on icon "refresh" at bounding box center [1013, 263] width 14 height 14
click at [1006, 368] on icon "refresh" at bounding box center [1013, 369] width 14 height 14
click at [1007, 260] on icon "refresh" at bounding box center [1013, 263] width 14 height 14
